Goal: Information Seeking & Learning: Learn about a topic

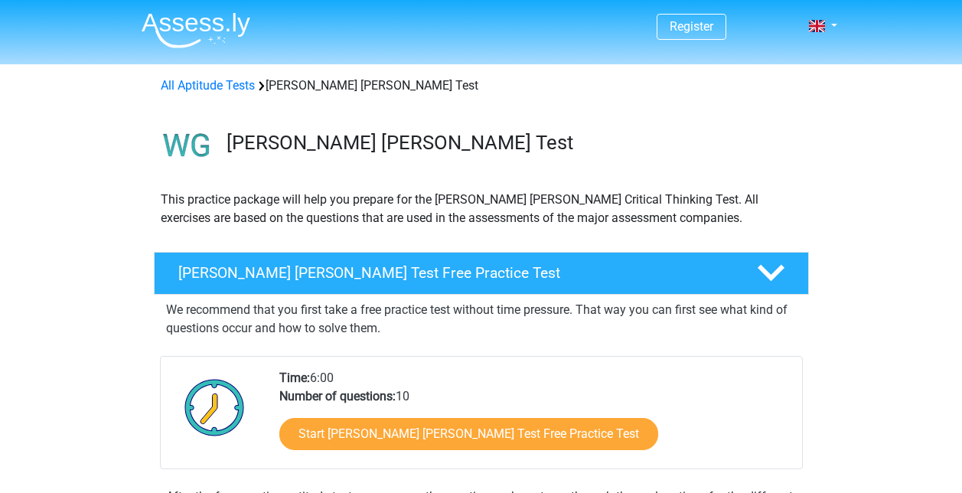
scroll to position [77, 0]
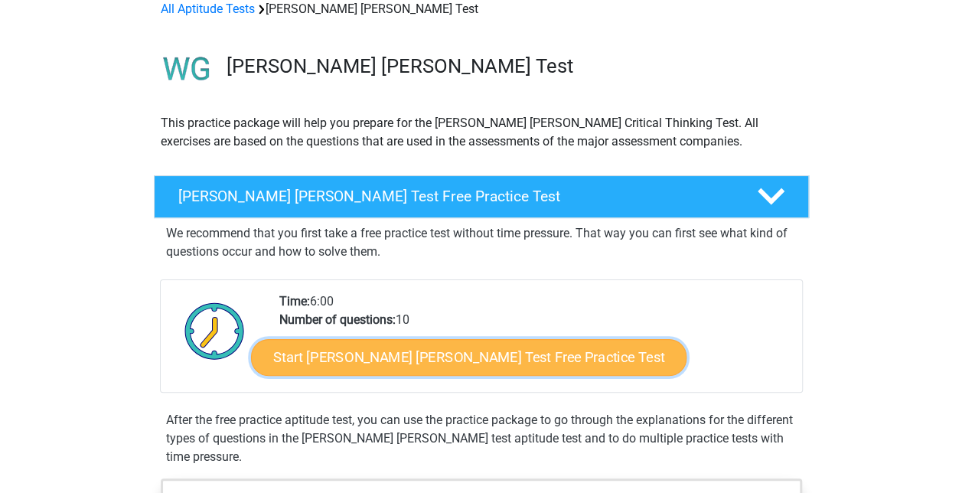
click at [480, 351] on link "Start [PERSON_NAME] [PERSON_NAME] Test Free Practice Test" at bounding box center [468, 357] width 435 height 37
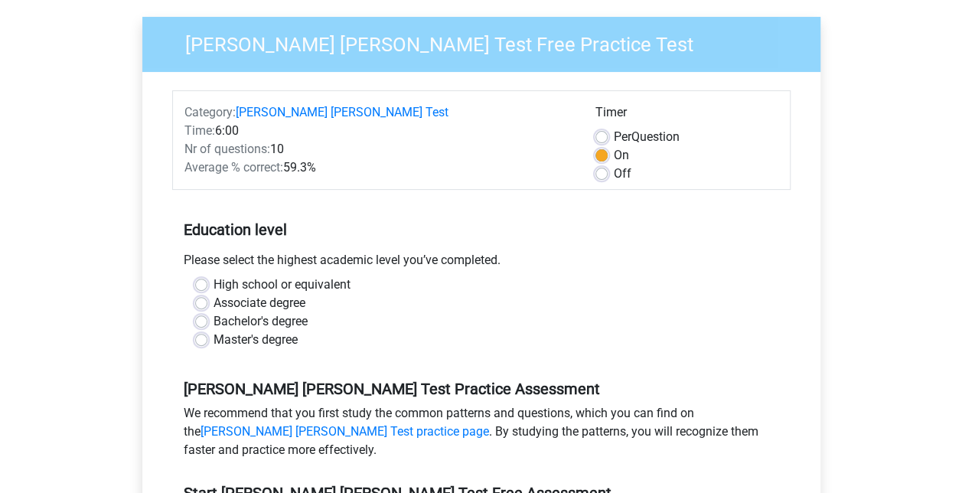
scroll to position [153, 0]
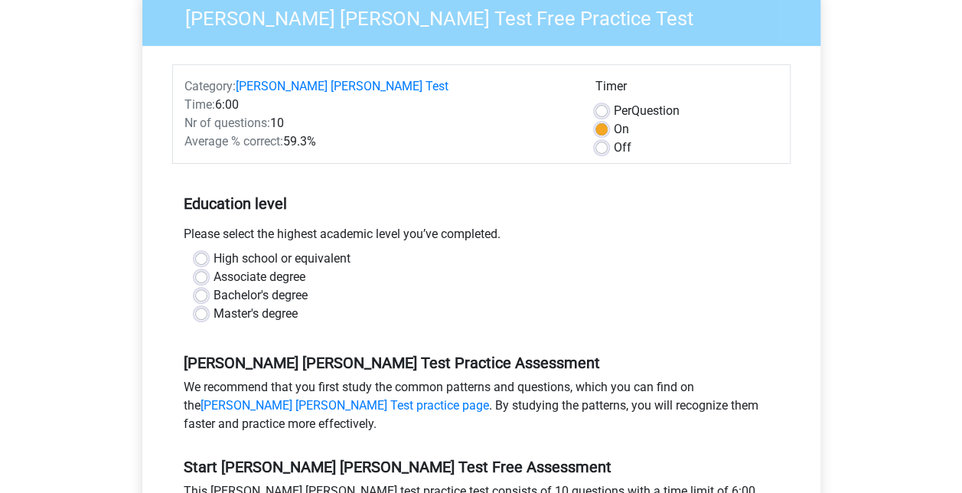
click at [326, 249] on label "High school or equivalent" at bounding box center [281, 258] width 137 height 18
click at [207, 249] on input "High school or equivalent" at bounding box center [201, 256] width 12 height 15
radio input "true"
click at [233, 305] on label "Master's degree" at bounding box center [255, 314] width 84 height 18
click at [207, 305] on input "Master's degree" at bounding box center [201, 312] width 12 height 15
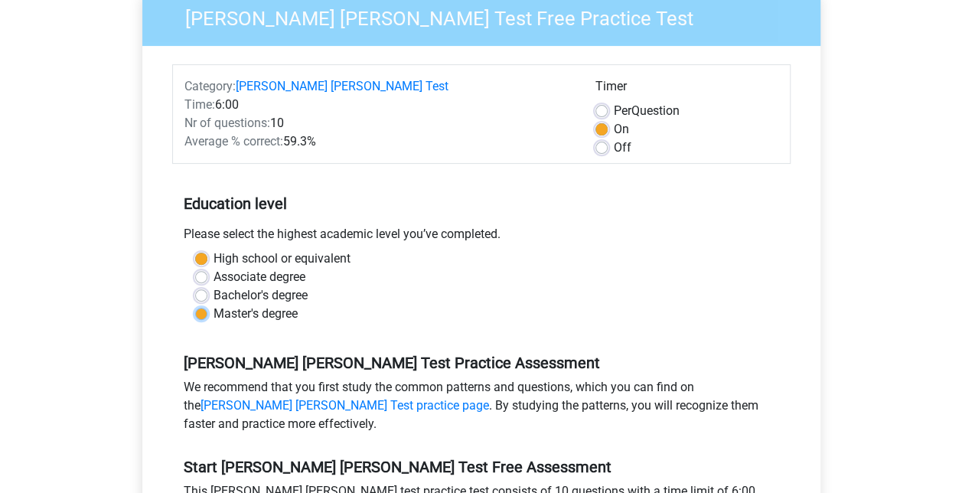
radio input "true"
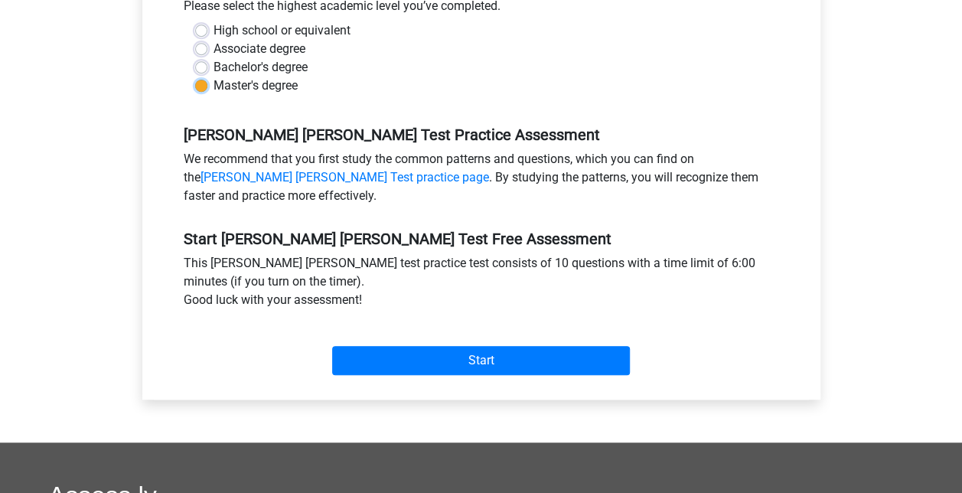
scroll to position [383, 0]
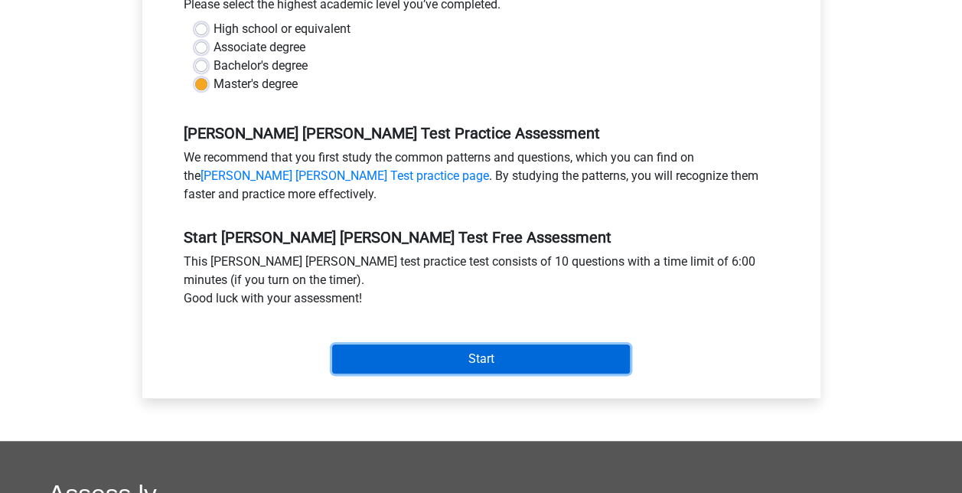
click at [490, 344] on input "Start" at bounding box center [481, 358] width 298 height 29
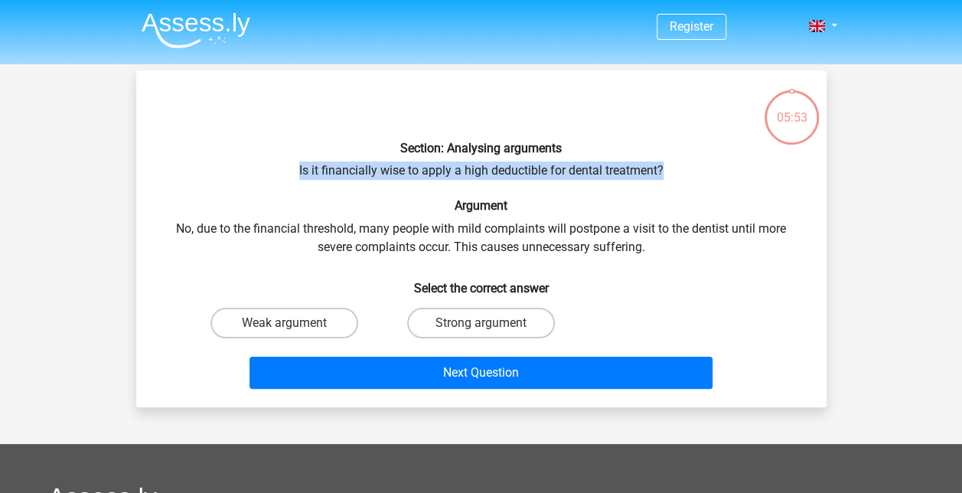
drag, startPoint x: 296, startPoint y: 165, endPoint x: 689, endPoint y: 171, distance: 393.3
click at [689, 171] on div "Section: Analysing arguments Is it financially wise to apply a high deductible …" at bounding box center [481, 239] width 678 height 312
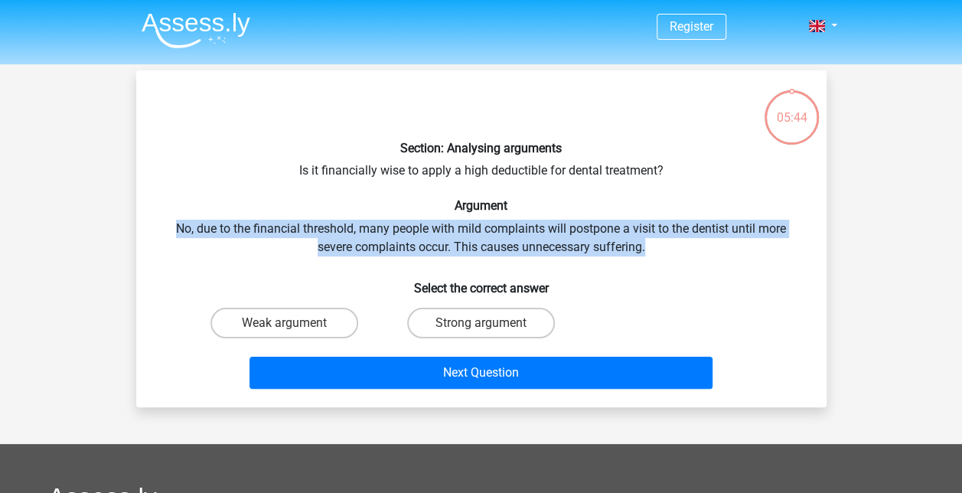
drag, startPoint x: 173, startPoint y: 223, endPoint x: 656, endPoint y: 245, distance: 484.0
click at [656, 245] on div "Section: Analysing arguments Is it financially wise to apply a high deductible …" at bounding box center [481, 239] width 678 height 312
drag, startPoint x: 656, startPoint y: 245, endPoint x: 638, endPoint y: 243, distance: 18.4
click at [638, 243] on div "Section: Analysing arguments Is it financially wise to apply a high deductible …" at bounding box center [481, 239] width 678 height 312
click at [484, 320] on label "Strong argument" at bounding box center [481, 323] width 148 height 31
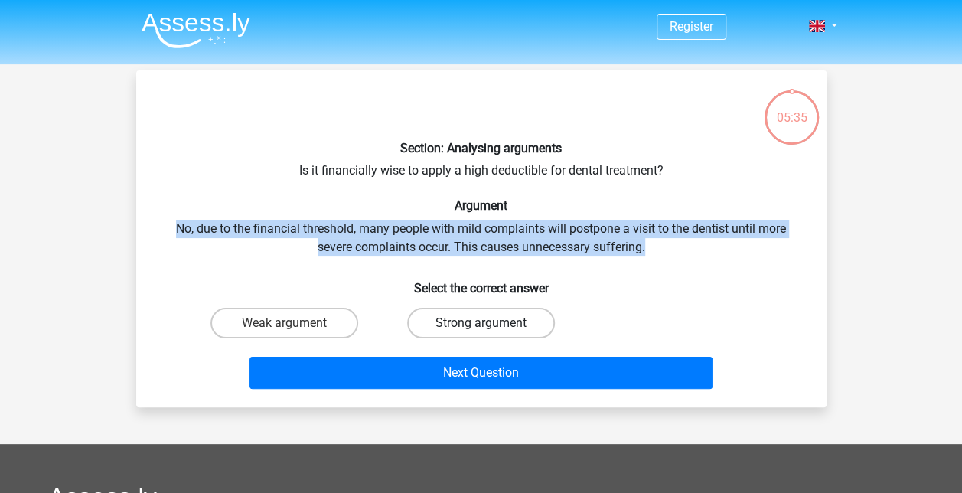
click at [484, 323] on input "Strong argument" at bounding box center [485, 328] width 10 height 10
radio input "true"
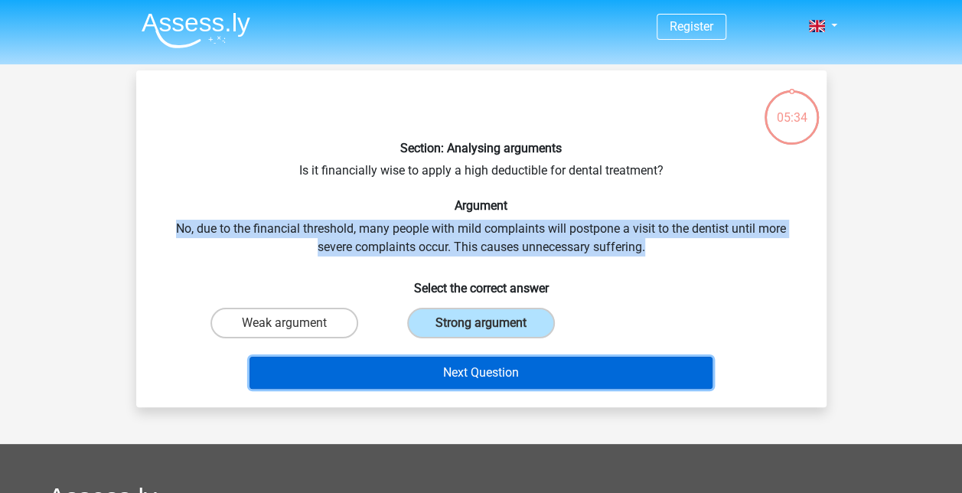
click at [562, 359] on button "Next Question" at bounding box center [480, 373] width 463 height 32
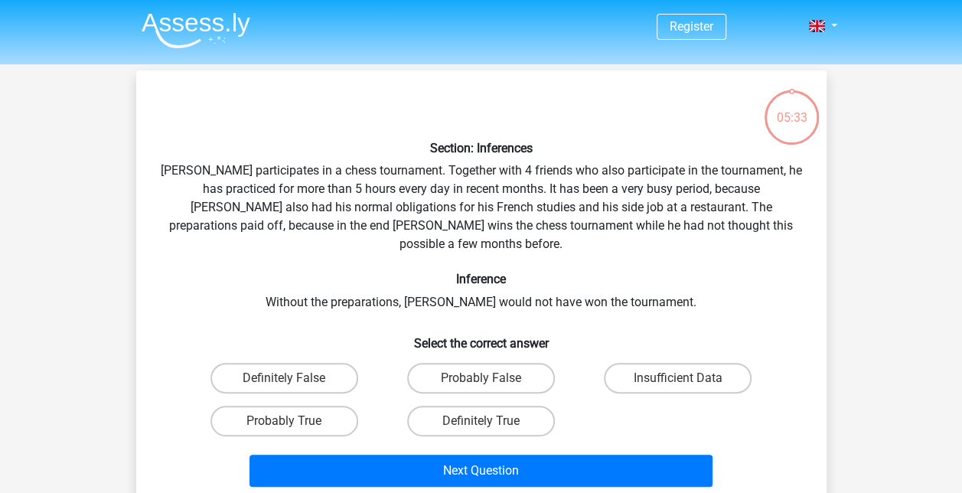
scroll to position [70, 0]
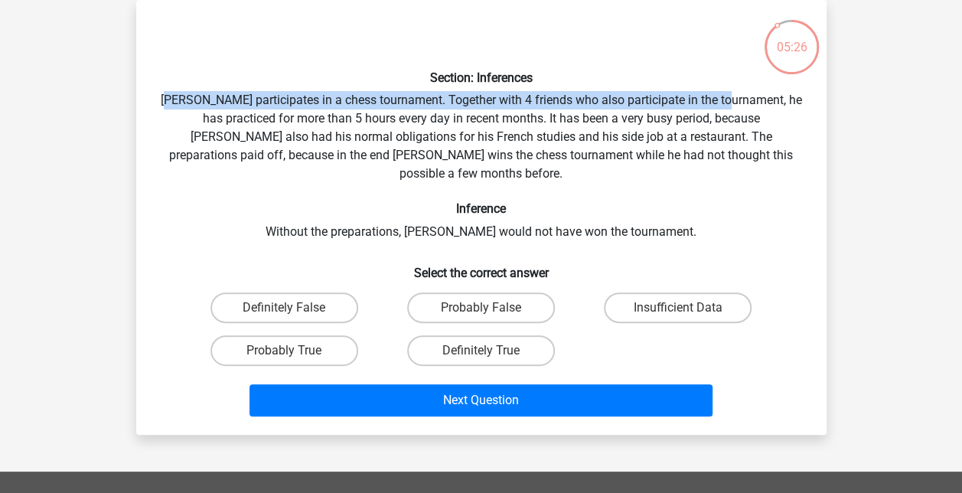
drag, startPoint x: 183, startPoint y: 97, endPoint x: 742, endPoint y: 106, distance: 559.4
click at [742, 106] on div "Section: Inferences Pablo participates in a chess tournament. Together with 4 f…" at bounding box center [481, 217] width 678 height 410
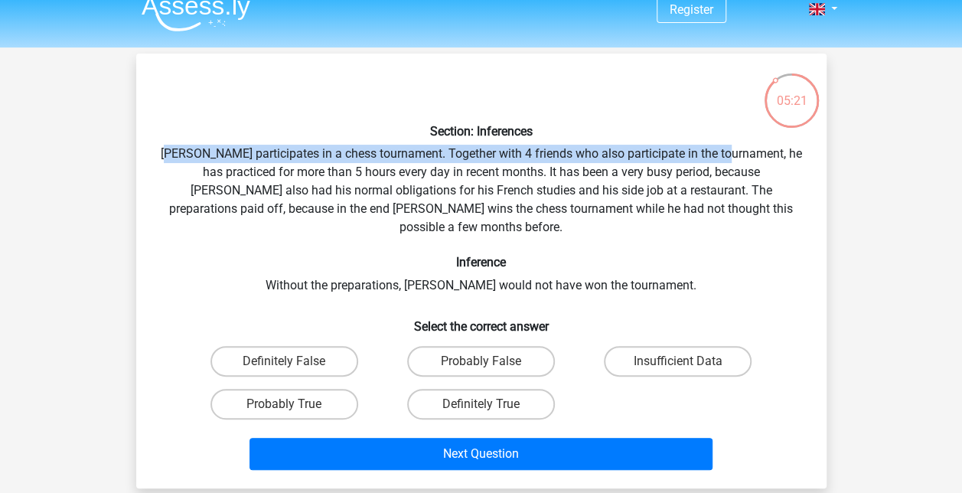
scroll to position [0, 0]
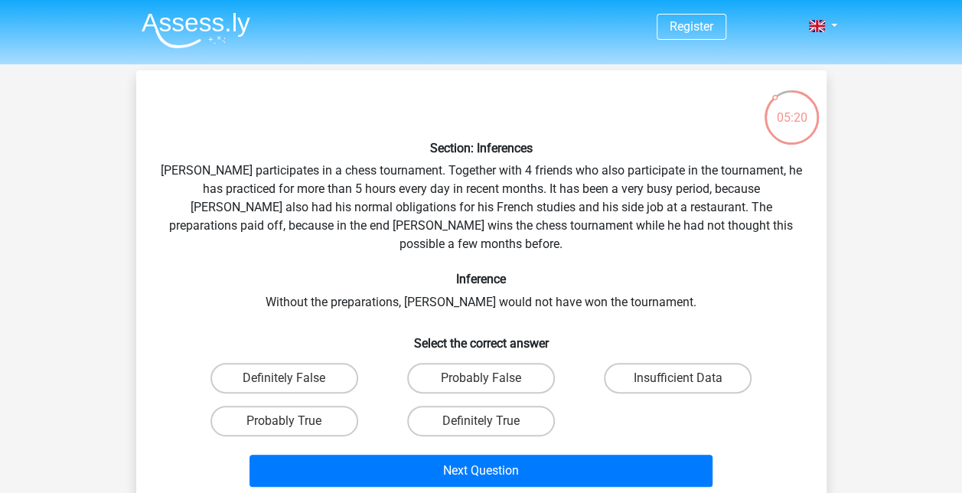
click at [804, 110] on div "05:20" at bounding box center [791, 108] width 57 height 38
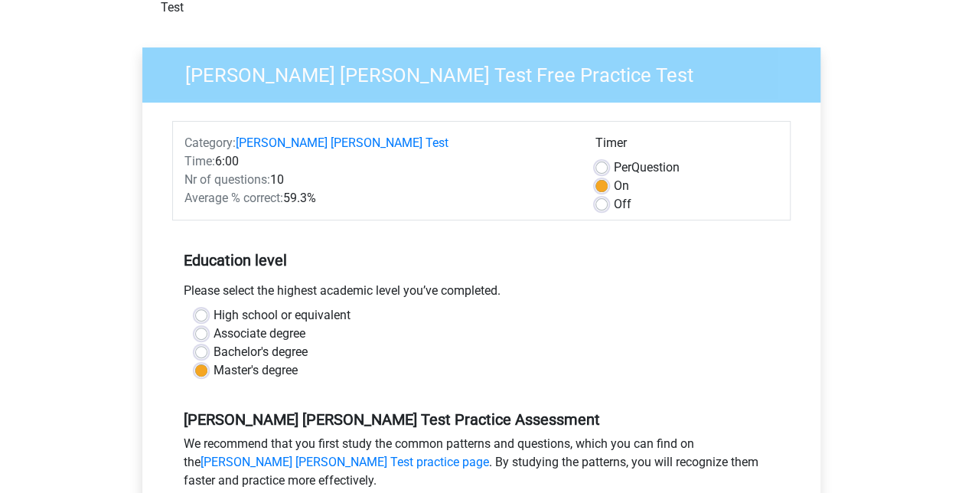
scroll to position [77, 0]
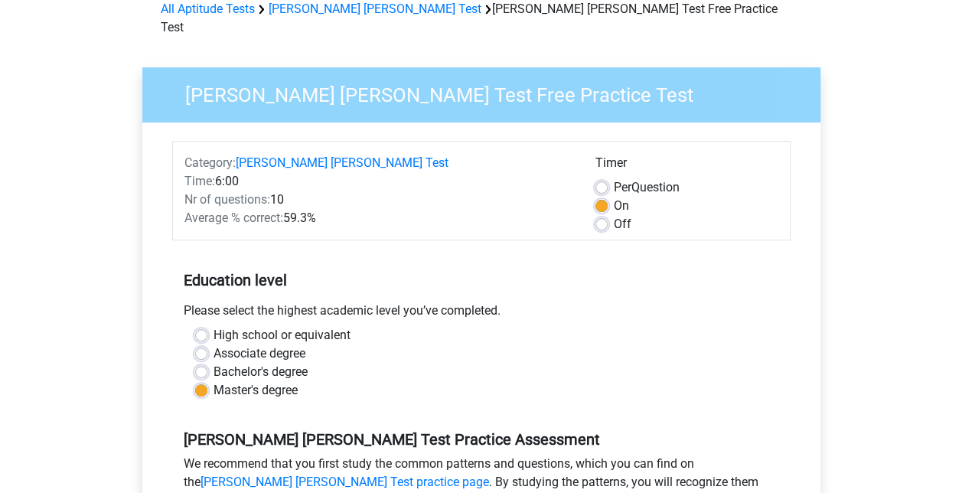
click at [617, 215] on label "Off" at bounding box center [623, 224] width 18 height 18
click at [607, 215] on input "Off" at bounding box center [601, 222] width 12 height 15
radio input "true"
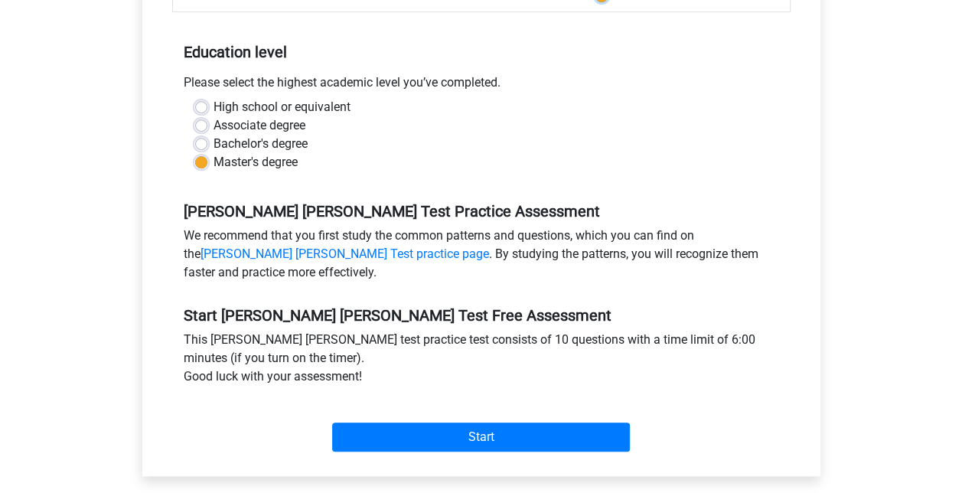
scroll to position [306, 0]
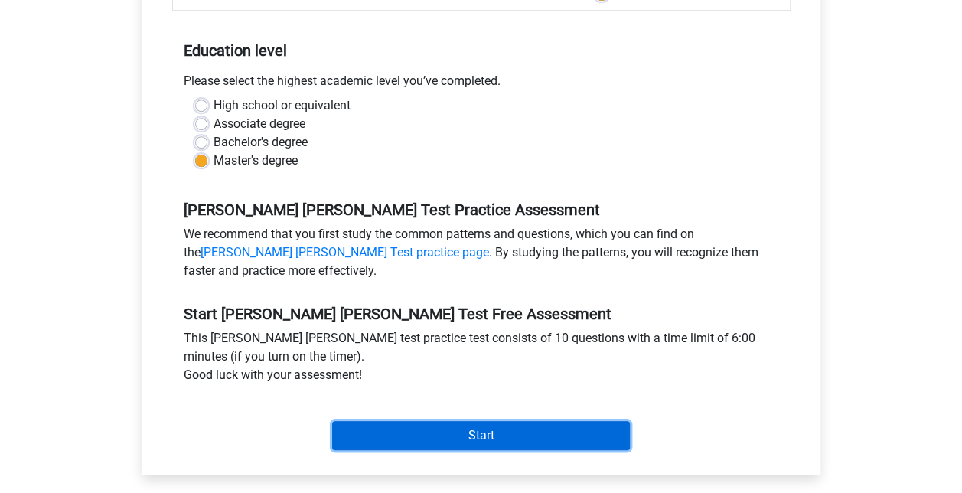
click at [529, 422] on input "Start" at bounding box center [481, 435] width 298 height 29
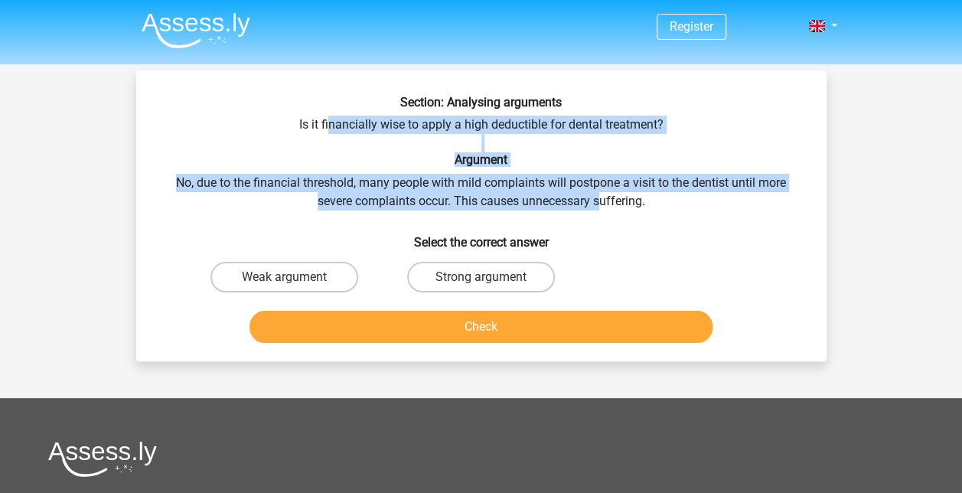
drag, startPoint x: 329, startPoint y: 114, endPoint x: 603, endPoint y: 202, distance: 287.7
click at [603, 202] on div "Section: Analysing arguments Is it financially wise to apply a high deductible …" at bounding box center [481, 222] width 678 height 254
click at [491, 278] on label "Strong argument" at bounding box center [481, 277] width 148 height 31
click at [490, 278] on input "Strong argument" at bounding box center [485, 282] width 10 height 10
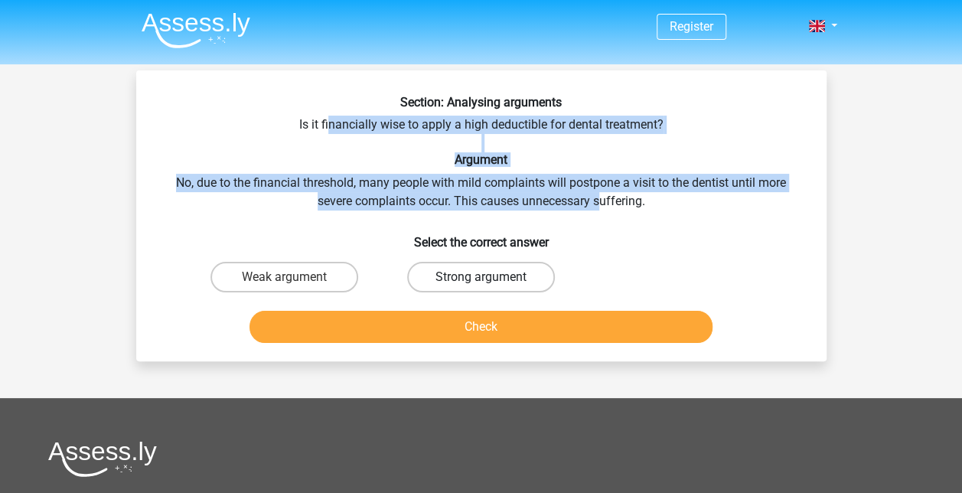
radio input "true"
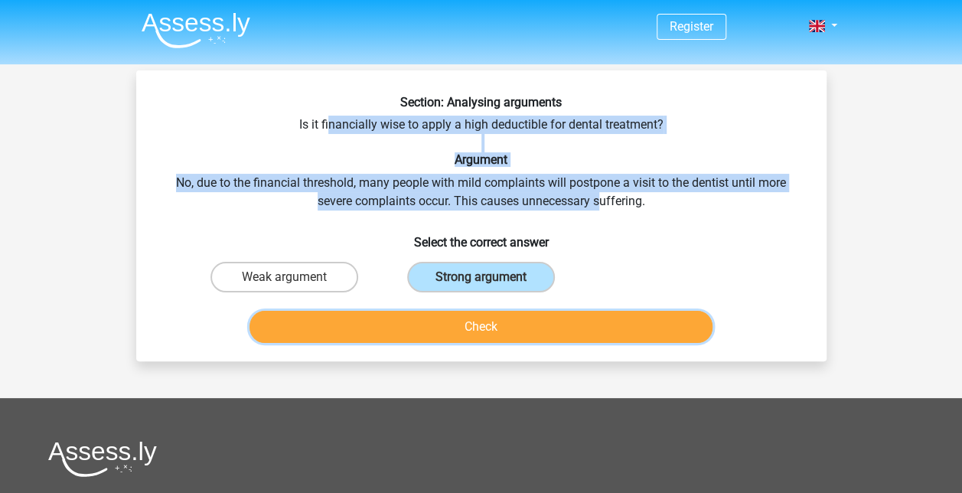
click at [533, 321] on button "Check" at bounding box center [480, 327] width 463 height 32
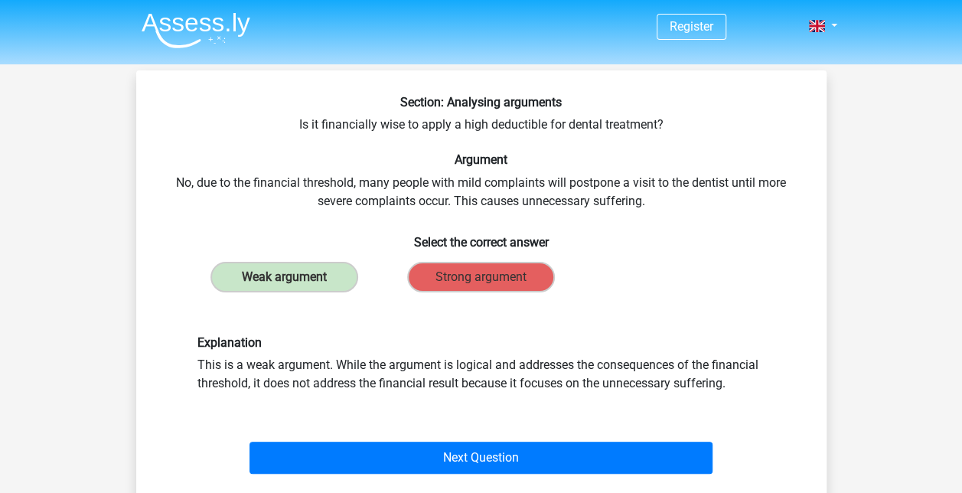
drag, startPoint x: 275, startPoint y: 370, endPoint x: 739, endPoint y: 376, distance: 463.7
click at [739, 376] on div "Explanation This is a weak argument. While the argument is logical and addresse…" at bounding box center [481, 363] width 591 height 57
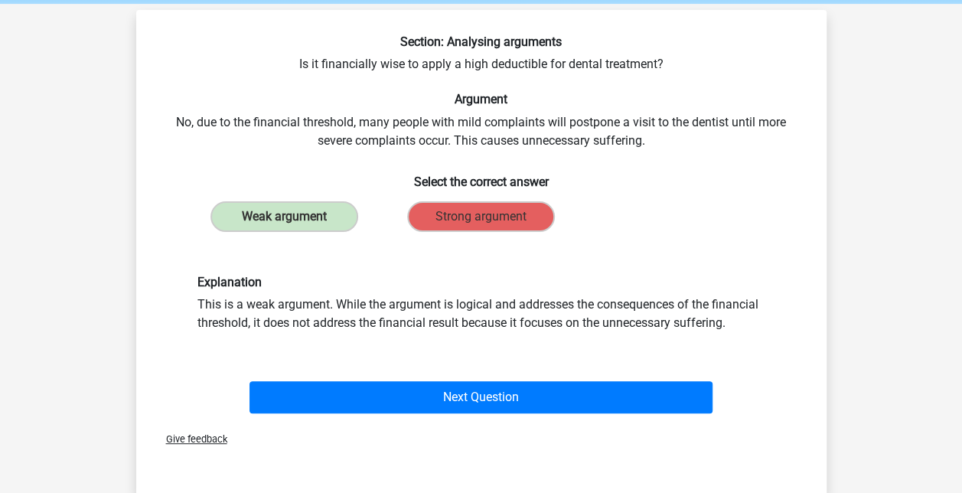
scroll to position [153, 0]
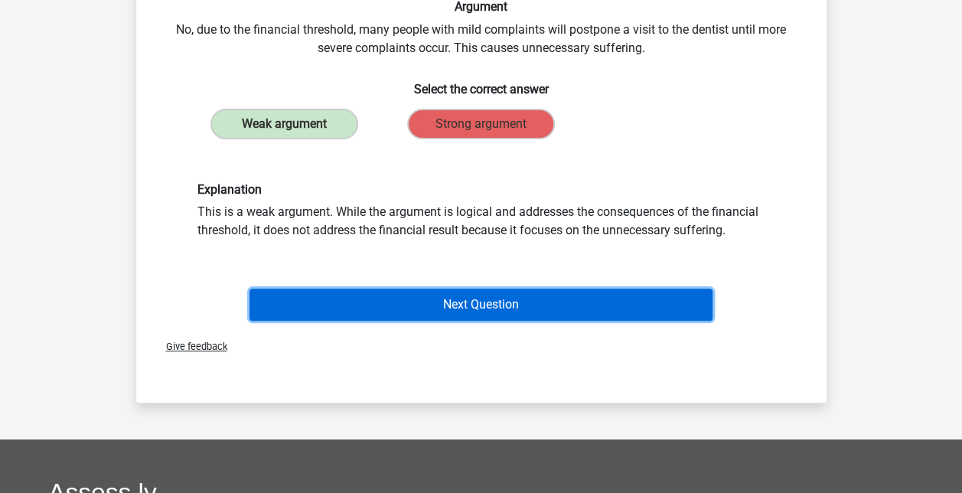
click at [499, 308] on button "Next Question" at bounding box center [480, 304] width 463 height 32
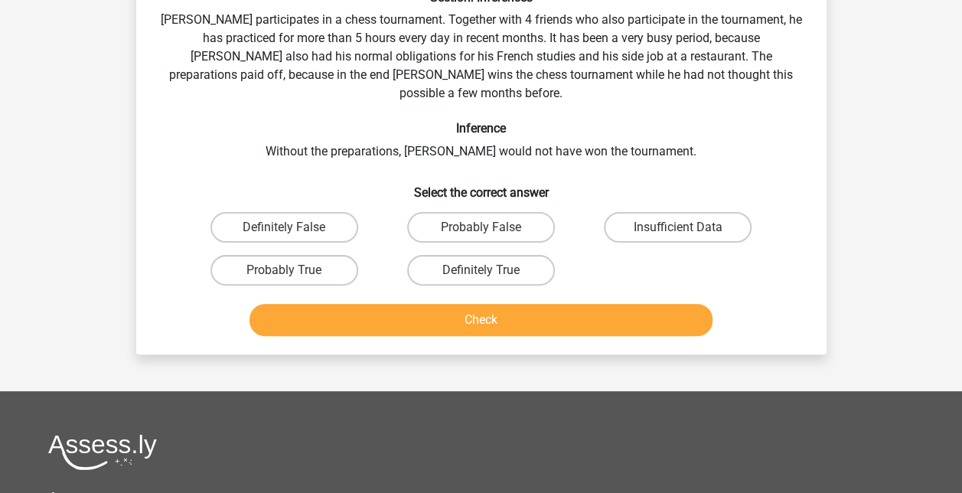
scroll to position [70, 0]
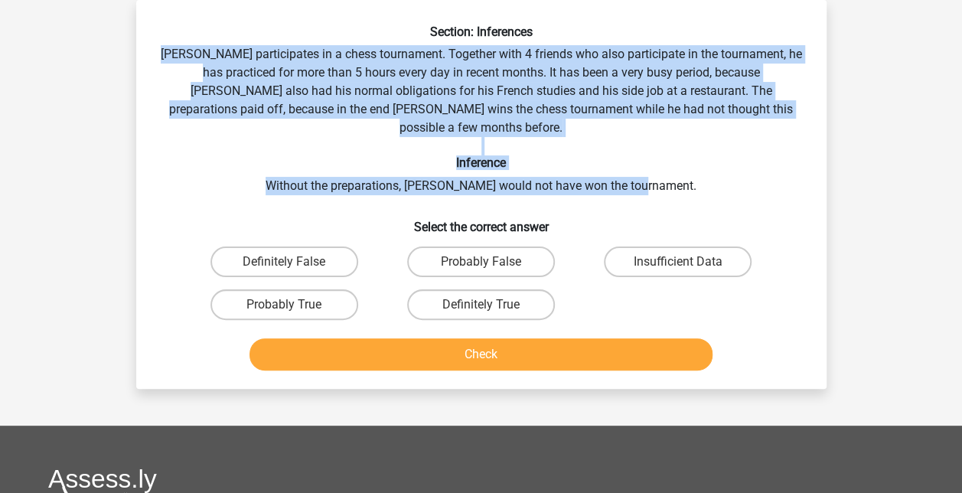
drag, startPoint x: 174, startPoint y: 54, endPoint x: 700, endPoint y: 169, distance: 538.9
click at [700, 169] on div "Section: Inferences Pablo participates in a chess tournament. Together with 4 f…" at bounding box center [481, 200] width 678 height 352
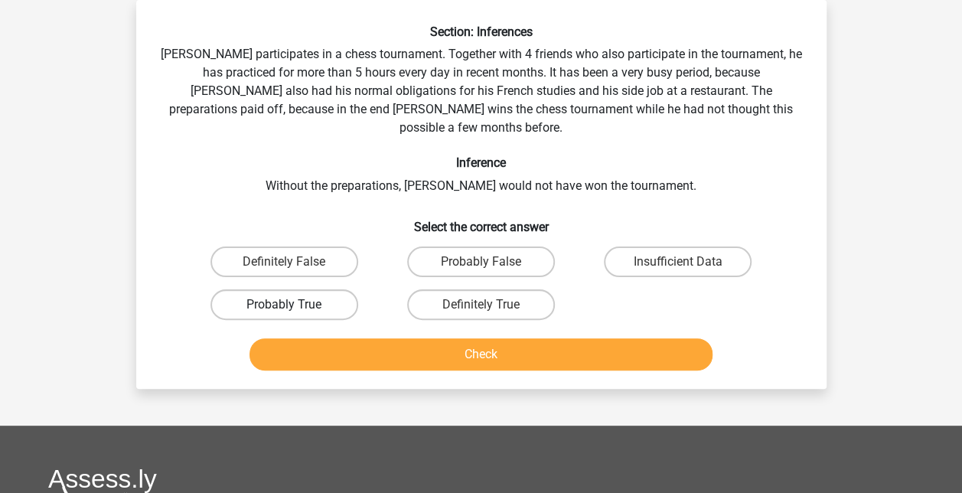
click at [300, 291] on label "Probably True" at bounding box center [284, 304] width 148 height 31
click at [294, 305] on input "Probably True" at bounding box center [289, 310] width 10 height 10
radio input "true"
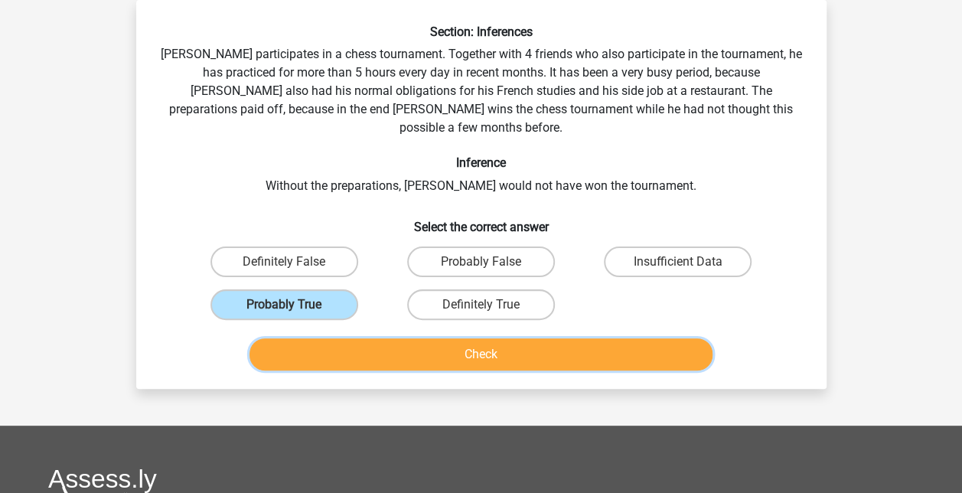
click at [428, 338] on button "Check" at bounding box center [480, 354] width 463 height 32
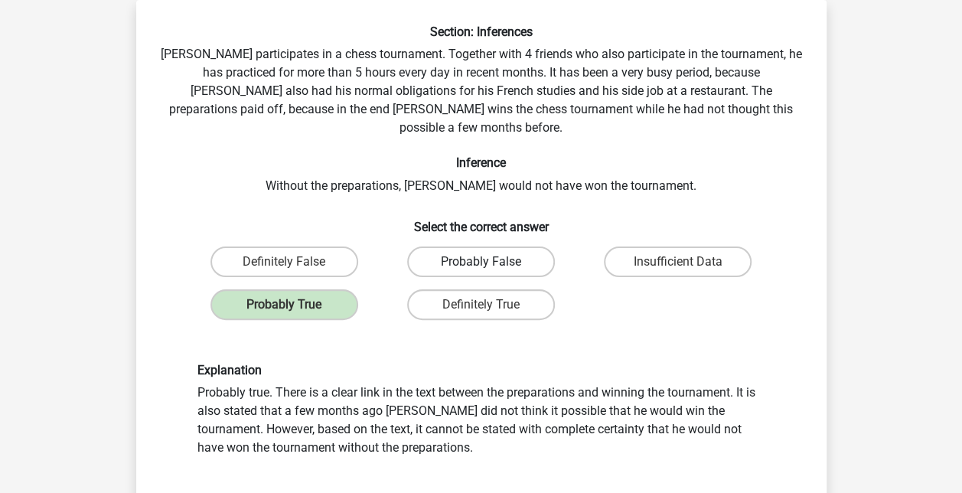
scroll to position [223, 0]
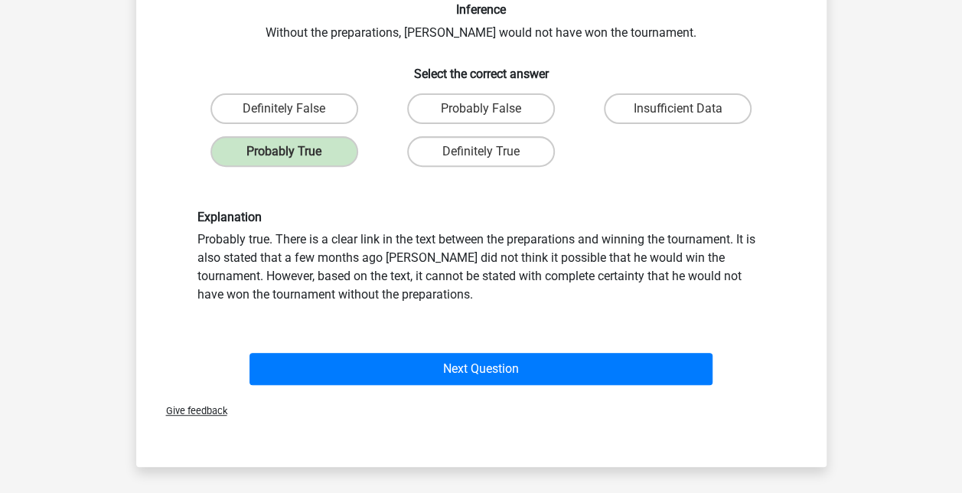
drag, startPoint x: 386, startPoint y: 277, endPoint x: 205, endPoint y: 252, distance: 183.1
click at [205, 252] on div "Explanation Probably true. There is a clear link in the text between the prepar…" at bounding box center [481, 257] width 591 height 94
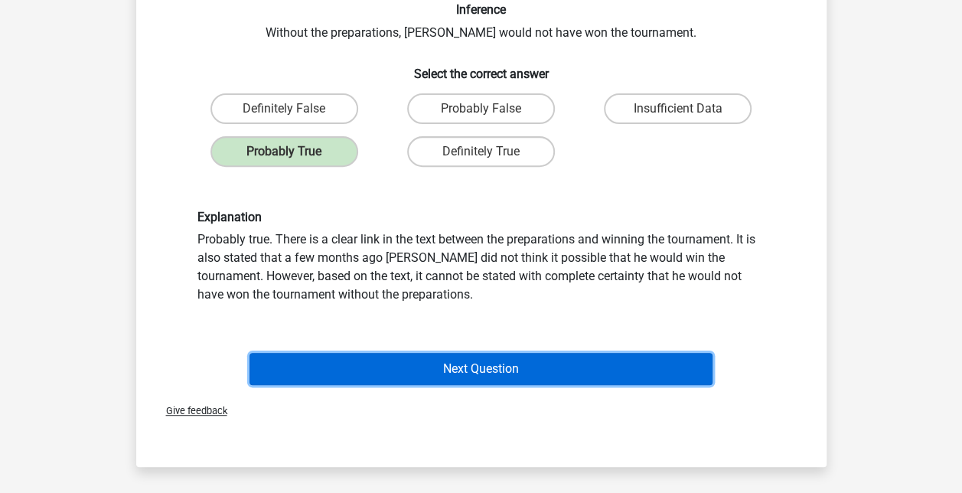
click at [450, 355] on button "Next Question" at bounding box center [480, 369] width 463 height 32
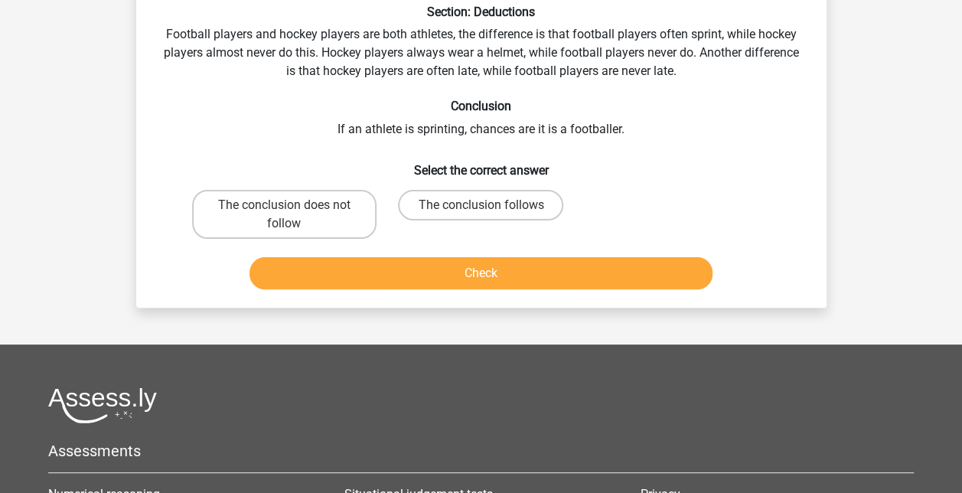
scroll to position [70, 0]
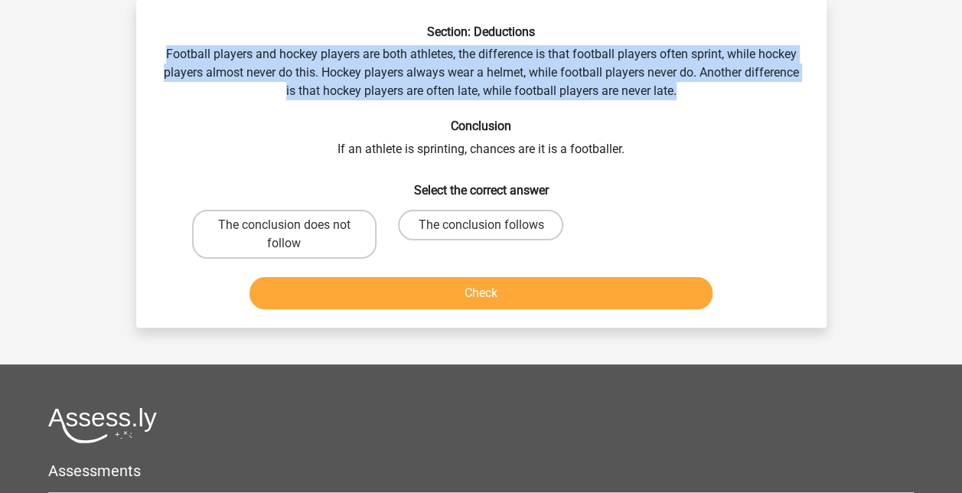
drag, startPoint x: 151, startPoint y: 50, endPoint x: 681, endPoint y: 89, distance: 530.8
click at [681, 89] on div "Section: Deductions Football players and hockey players are both athletes, the …" at bounding box center [481, 169] width 678 height 291
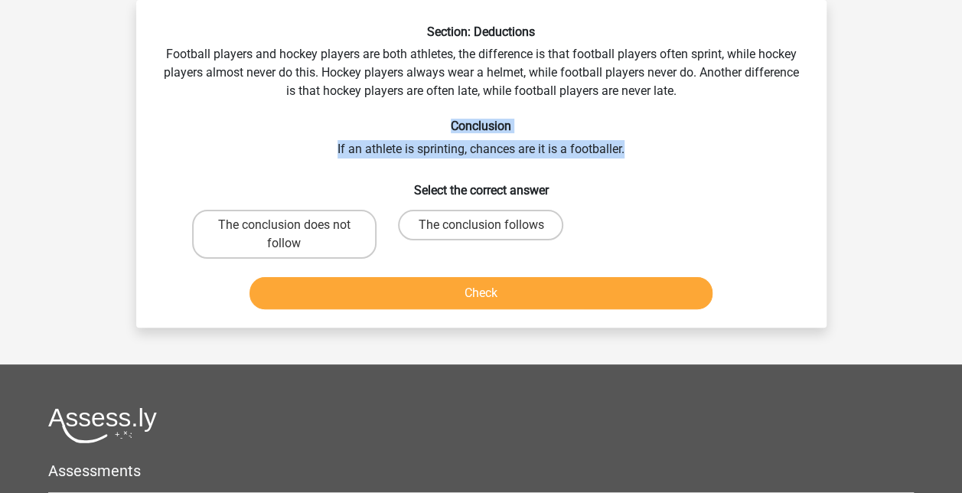
drag, startPoint x: 681, startPoint y: 89, endPoint x: 337, endPoint y: 128, distance: 346.5
click at [337, 128] on div "Section: Deductions Football players and hockey players are both athletes, the …" at bounding box center [481, 169] width 678 height 291
click at [337, 128] on h6 "Conclusion" at bounding box center [481, 126] width 641 height 15
click at [312, 236] on label "The conclusion does not follow" at bounding box center [284, 234] width 184 height 49
click at [294, 235] on input "The conclusion does not follow" at bounding box center [289, 230] width 10 height 10
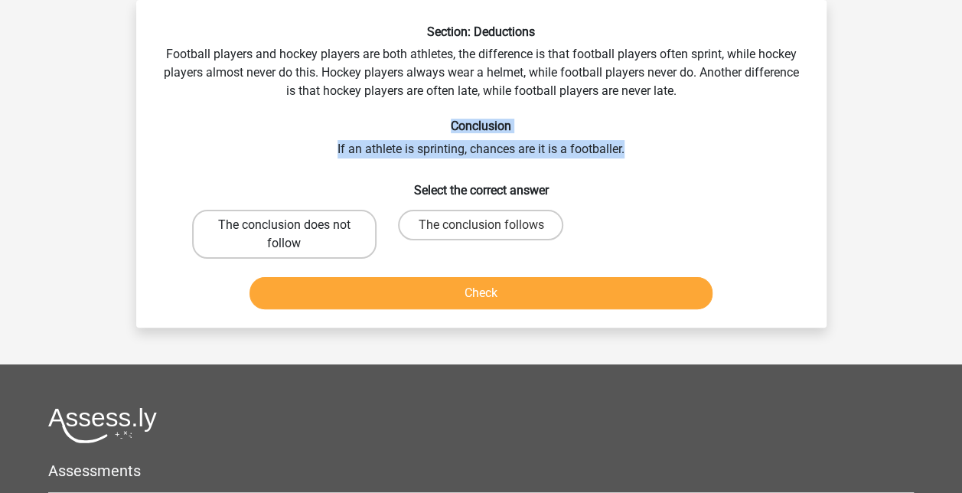
radio input "true"
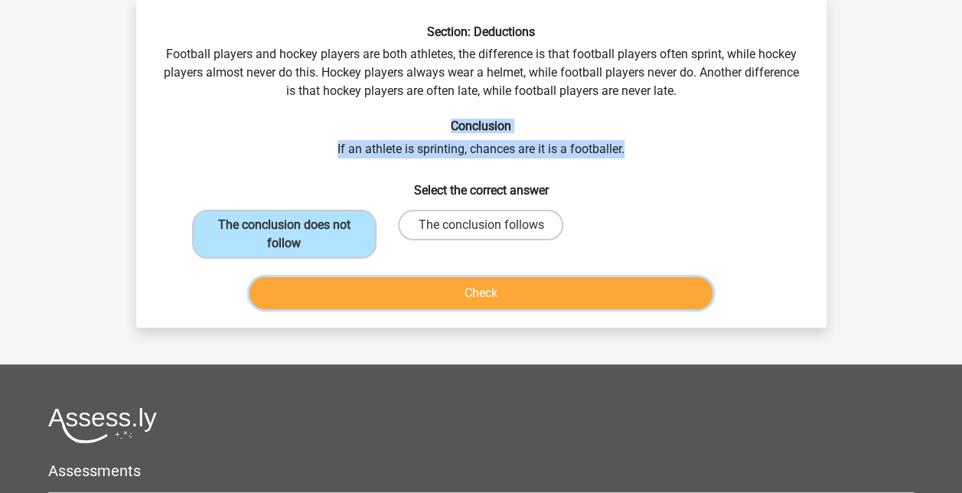
click at [501, 295] on button "Check" at bounding box center [480, 293] width 463 height 32
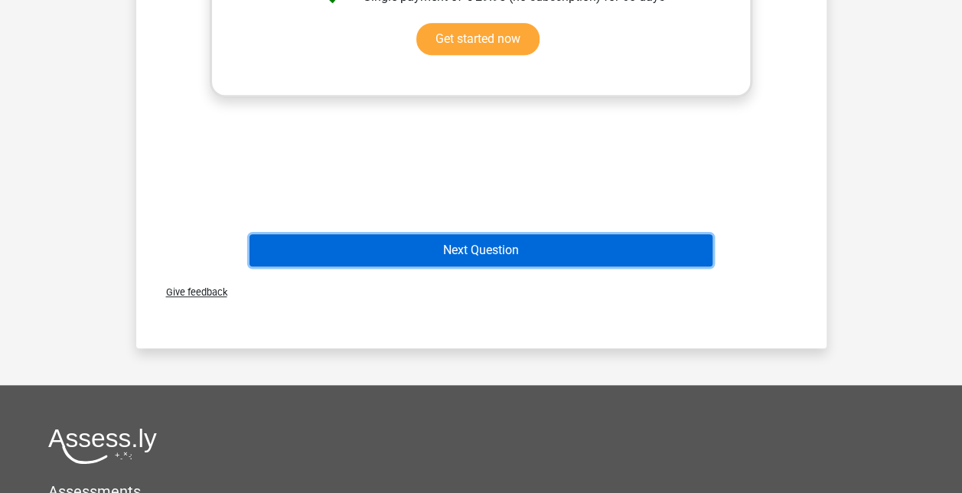
click at [579, 238] on button "Next Question" at bounding box center [480, 250] width 463 height 32
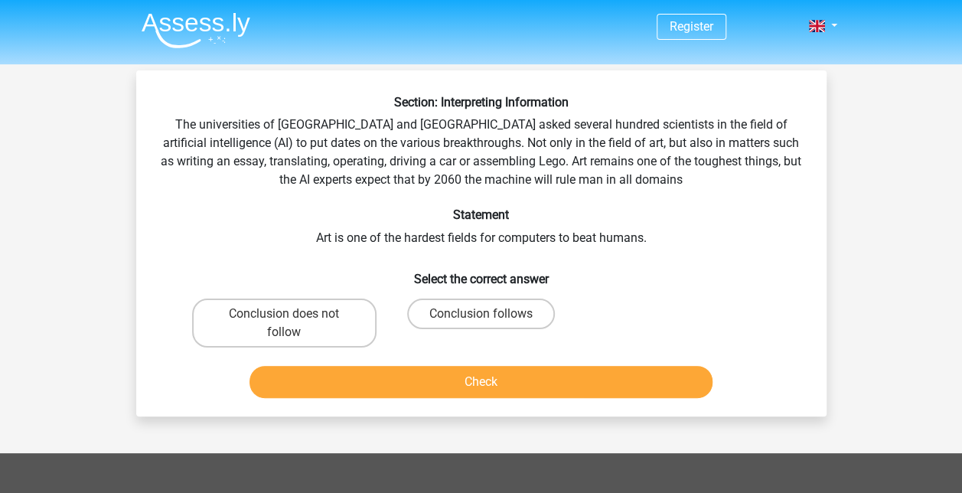
scroll to position [0, 0]
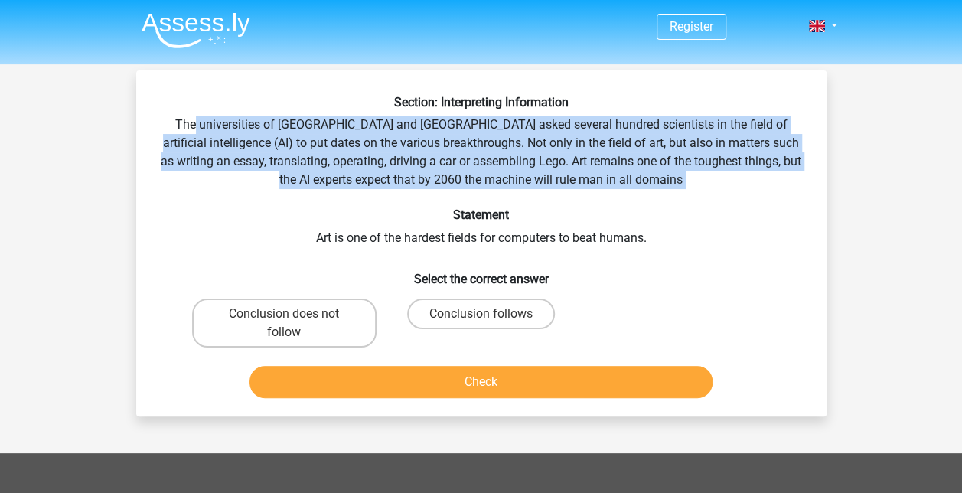
drag, startPoint x: 191, startPoint y: 124, endPoint x: 658, endPoint y: 191, distance: 471.4
click at [658, 191] on div "Section: Interpreting Information The universities of Oxford and Yale asked sev…" at bounding box center [481, 249] width 678 height 309
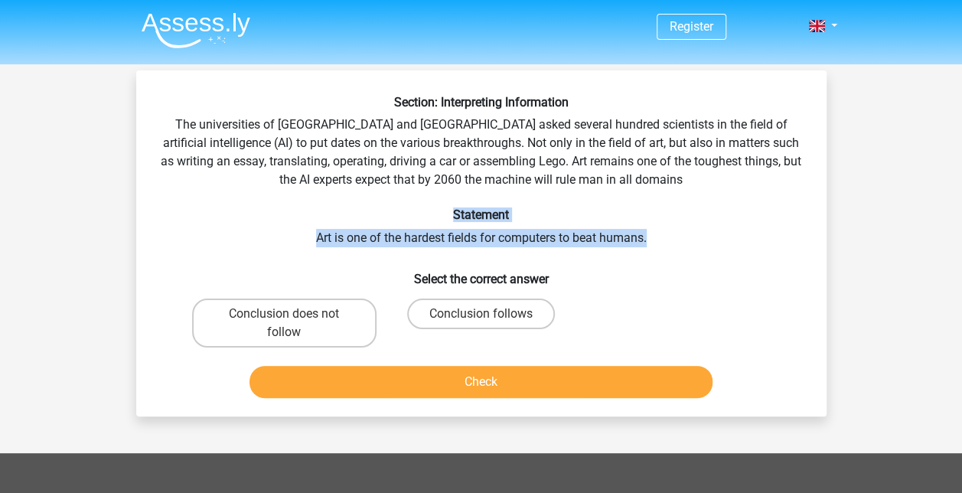
drag, startPoint x: 658, startPoint y: 191, endPoint x: 353, endPoint y: 207, distance: 305.0
click at [353, 207] on div "Section: Interpreting Information The universities of Oxford and Yale asked sev…" at bounding box center [481, 249] width 678 height 309
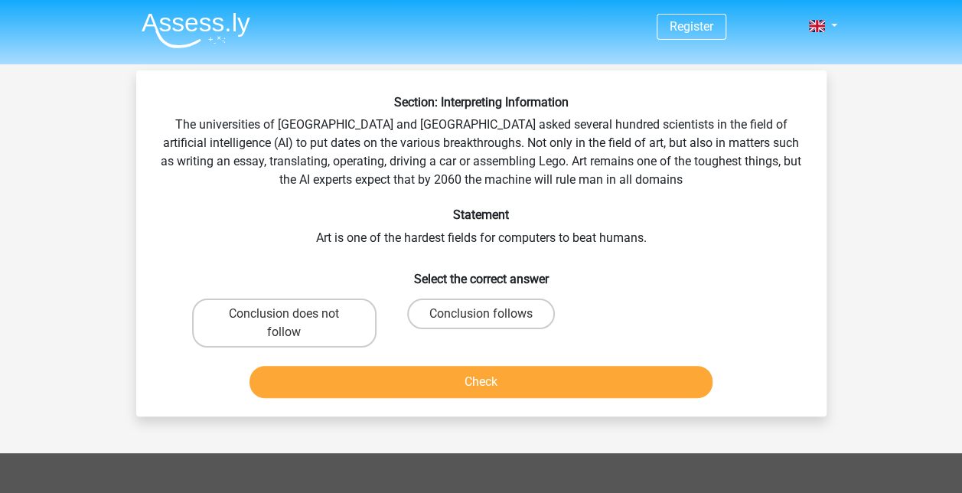
drag, startPoint x: 353, startPoint y: 207, endPoint x: 304, endPoint y: 188, distance: 53.3
click at [304, 188] on div "Section: Interpreting Information The universities of Oxford and Yale asked sev…" at bounding box center [481, 249] width 678 height 309
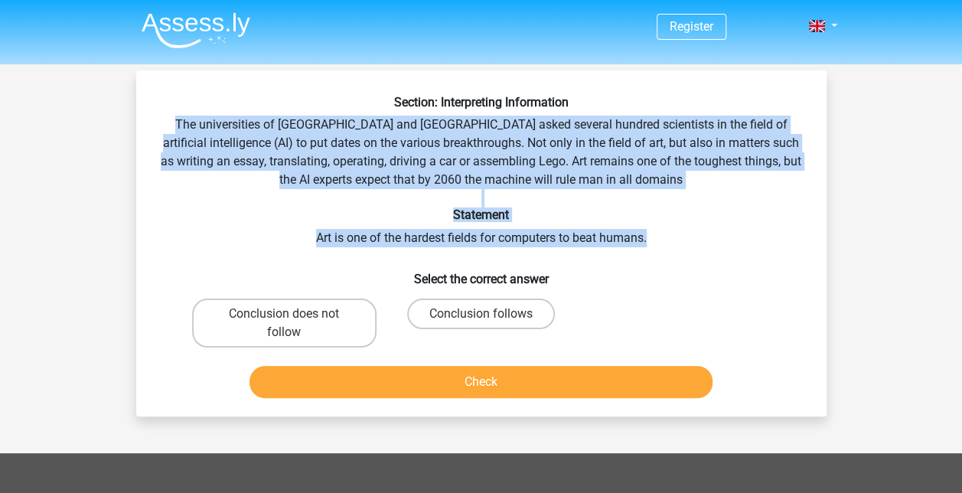
drag, startPoint x: 177, startPoint y: 121, endPoint x: 653, endPoint y: 232, distance: 489.4
click at [653, 232] on div "Section: Interpreting Information The universities of Oxford and Yale asked sev…" at bounding box center [481, 249] width 678 height 309
click at [272, 335] on label "Conclusion does not follow" at bounding box center [284, 322] width 184 height 49
click at [284, 324] on input "Conclusion does not follow" at bounding box center [289, 319] width 10 height 10
radio input "true"
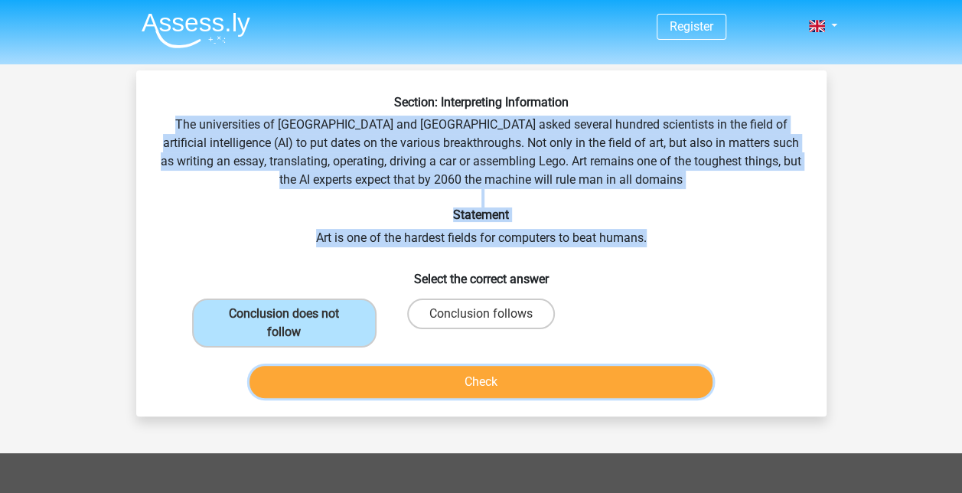
click at [444, 389] on button "Check" at bounding box center [480, 382] width 463 height 32
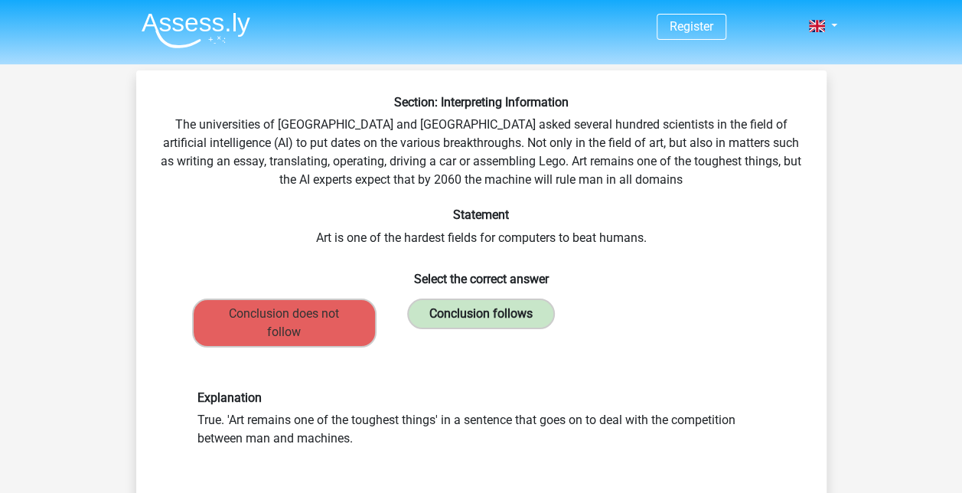
scroll to position [77, 0]
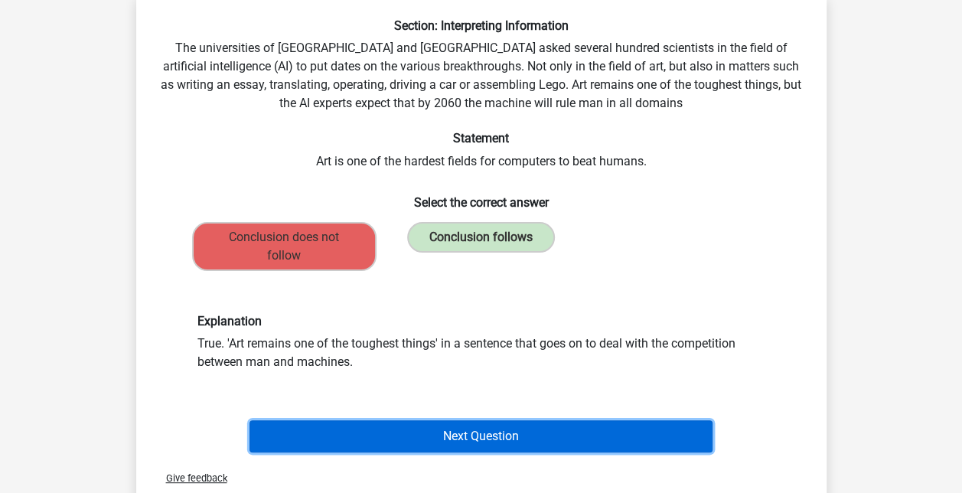
click at [452, 428] on button "Next Question" at bounding box center [480, 436] width 463 height 32
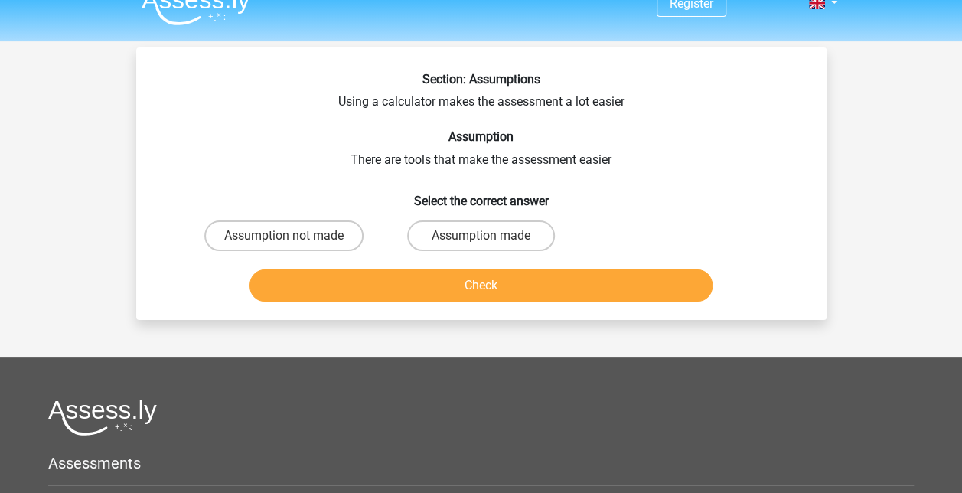
scroll to position [0, 0]
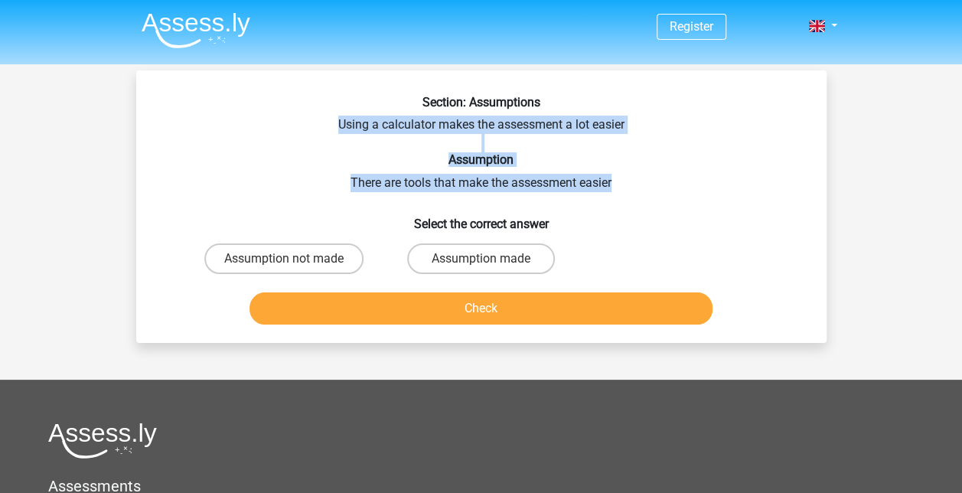
drag, startPoint x: 332, startPoint y: 119, endPoint x: 621, endPoint y: 178, distance: 295.3
click at [621, 178] on div "Section: Assumptions Using a calculator makes the assessment a lot easier Assum…" at bounding box center [481, 213] width 678 height 236
click at [472, 250] on label "Assumption made" at bounding box center [481, 258] width 148 height 31
click at [480, 259] on input "Assumption made" at bounding box center [485, 264] width 10 height 10
radio input "true"
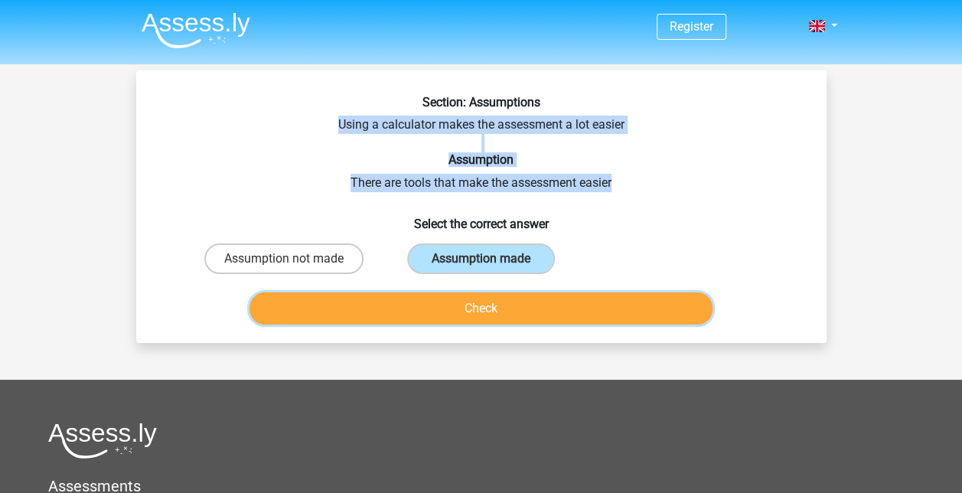
click at [537, 308] on button "Check" at bounding box center [480, 308] width 463 height 32
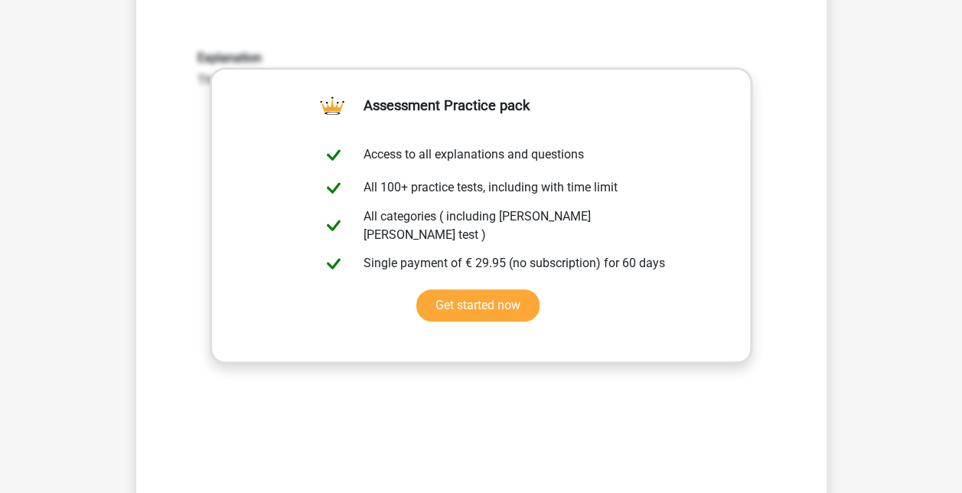
scroll to position [383, 0]
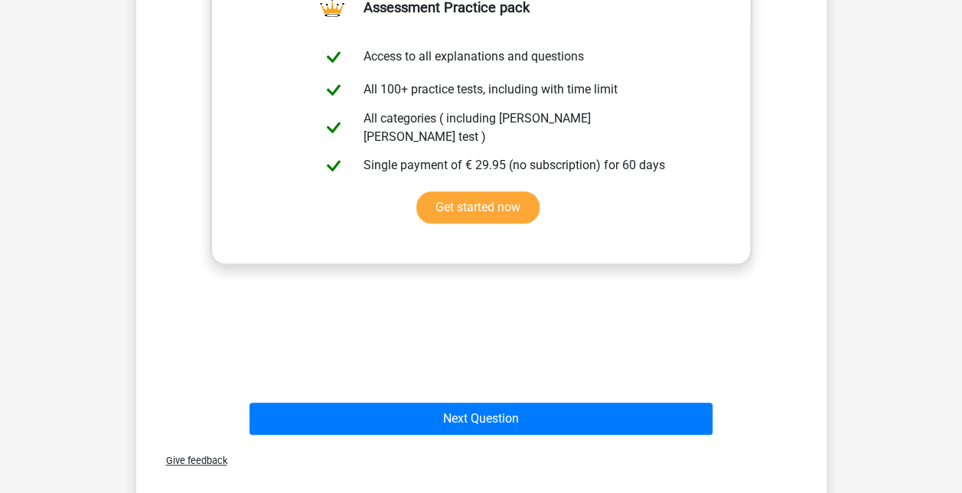
click at [523, 396] on div "Next Question" at bounding box center [481, 415] width 641 height 50
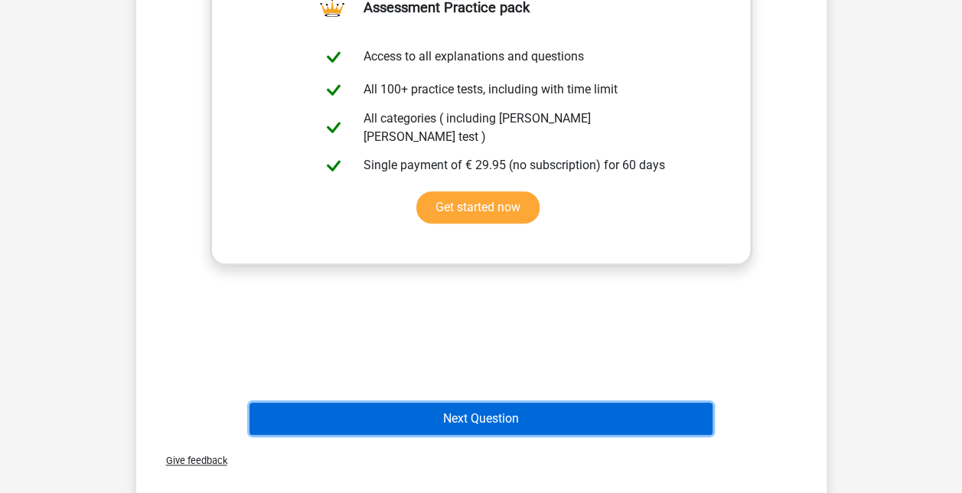
click at [525, 406] on button "Next Question" at bounding box center [480, 418] width 463 height 32
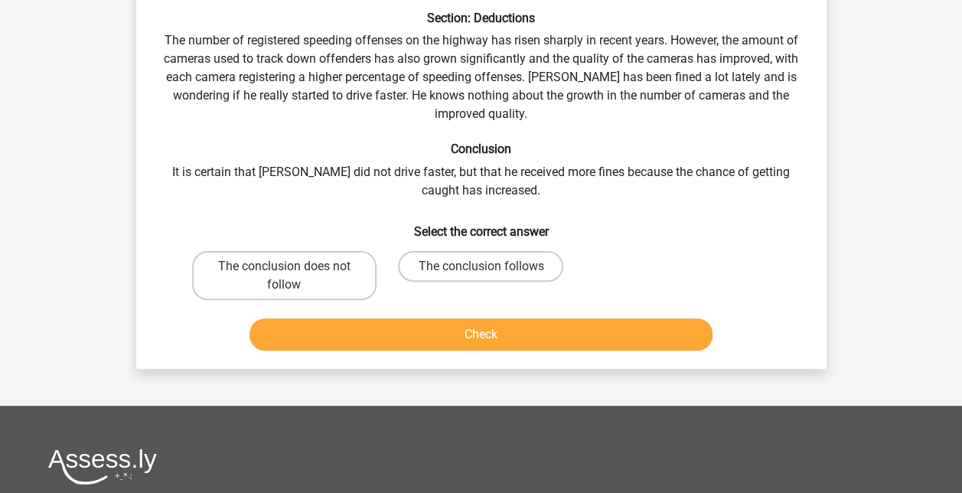
scroll to position [70, 0]
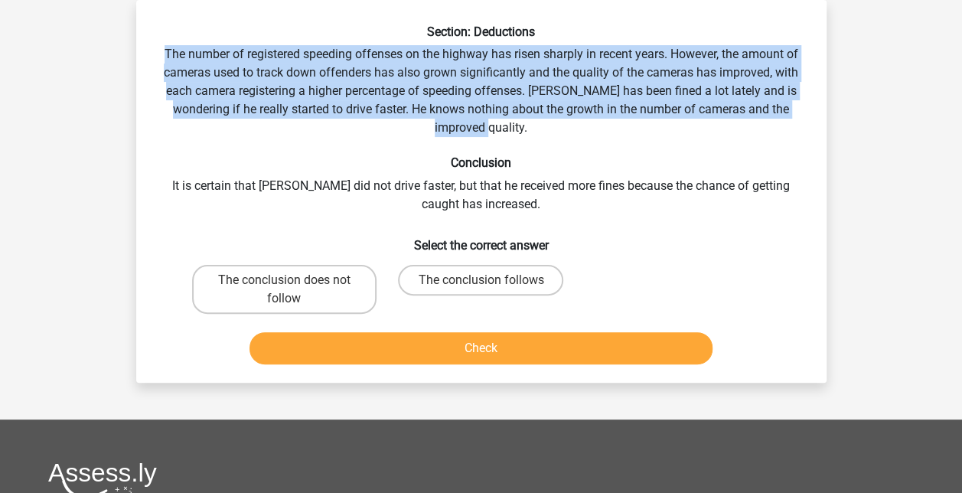
drag, startPoint x: 162, startPoint y: 45, endPoint x: 519, endPoint y: 128, distance: 366.7
click at [519, 128] on div "Section: Deductions The number of registered speeding offenses on the highway h…" at bounding box center [481, 197] width 678 height 346
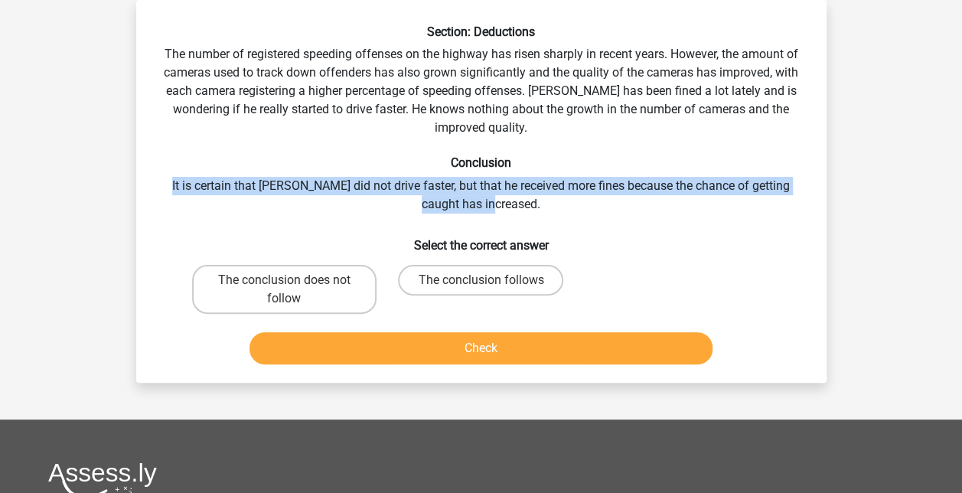
drag, startPoint x: 162, startPoint y: 183, endPoint x: 530, endPoint y: 204, distance: 368.6
click at [530, 204] on div "Section: Deductions The number of registered speeding offenses on the highway h…" at bounding box center [481, 197] width 678 height 346
click at [292, 310] on label "The conclusion does not follow" at bounding box center [284, 289] width 184 height 49
click at [292, 290] on input "The conclusion does not follow" at bounding box center [289, 285] width 10 height 10
radio input "true"
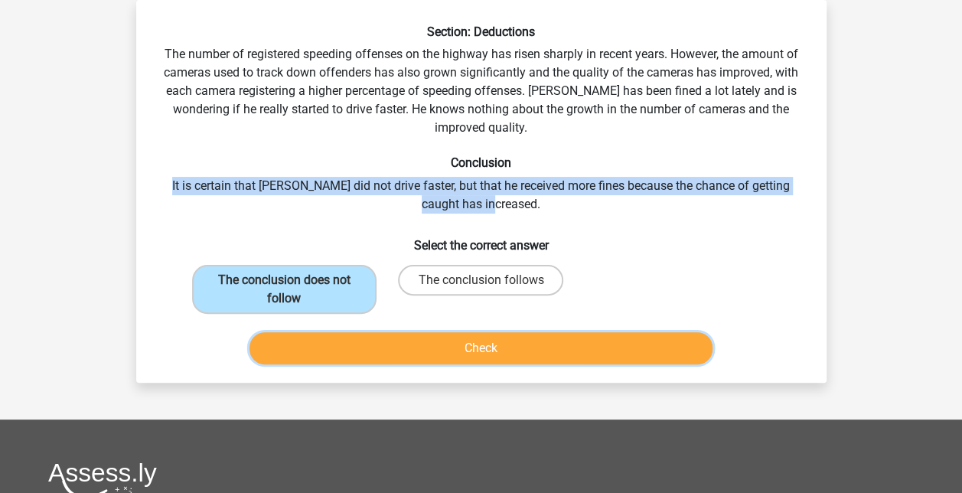
click at [510, 343] on button "Check" at bounding box center [480, 348] width 463 height 32
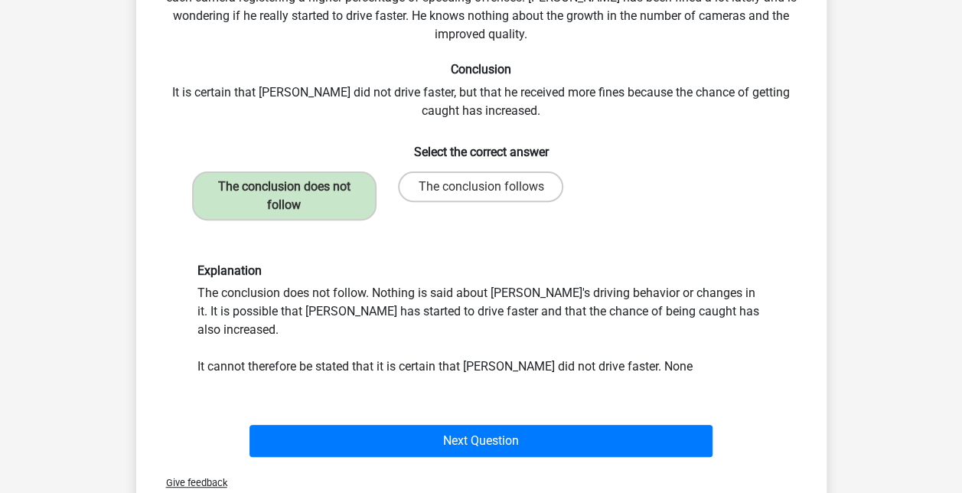
scroll to position [300, 0]
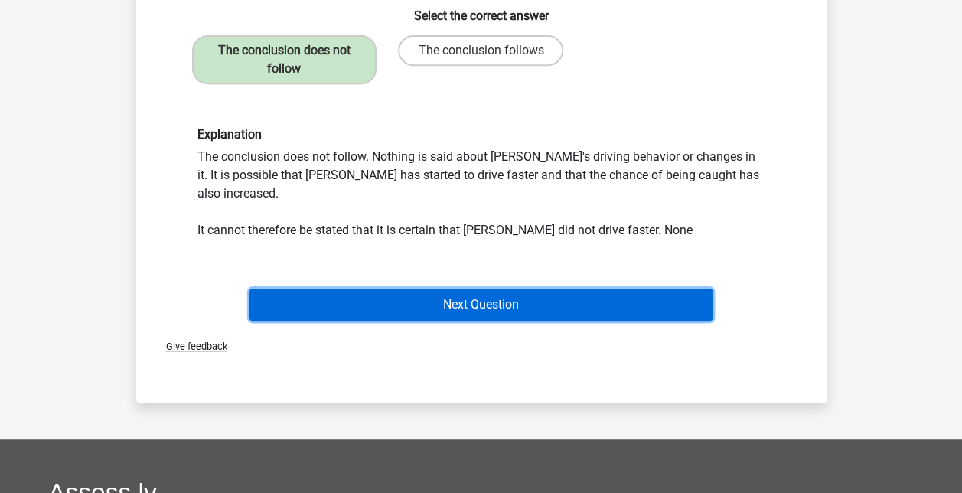
click at [491, 288] on button "Next Question" at bounding box center [480, 304] width 463 height 32
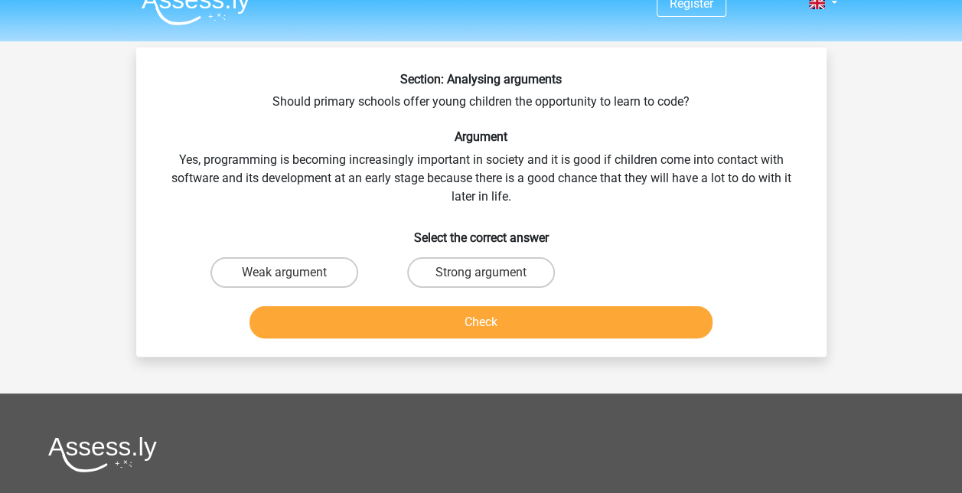
scroll to position [0, 0]
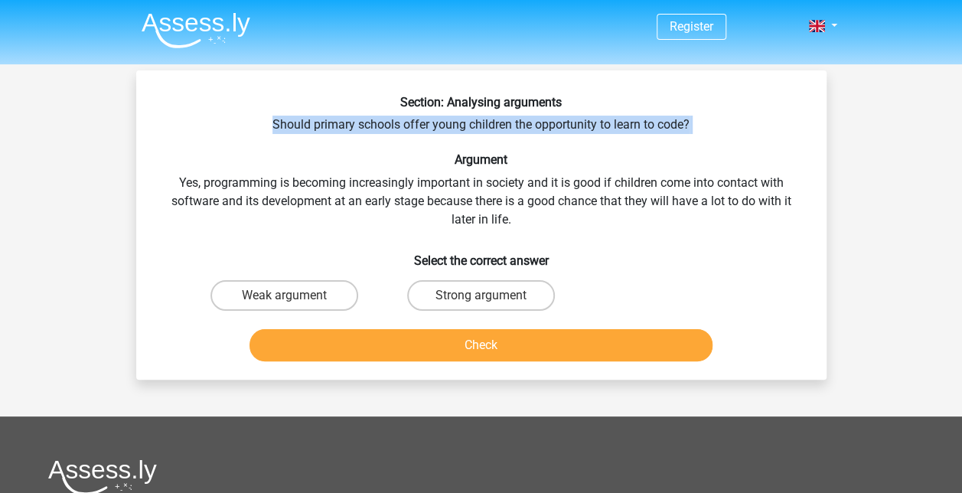
drag, startPoint x: 271, startPoint y: 122, endPoint x: 699, endPoint y: 135, distance: 428.6
click at [699, 135] on div "Section: Analysing arguments Should primary schools offer young children the op…" at bounding box center [481, 231] width 678 height 272
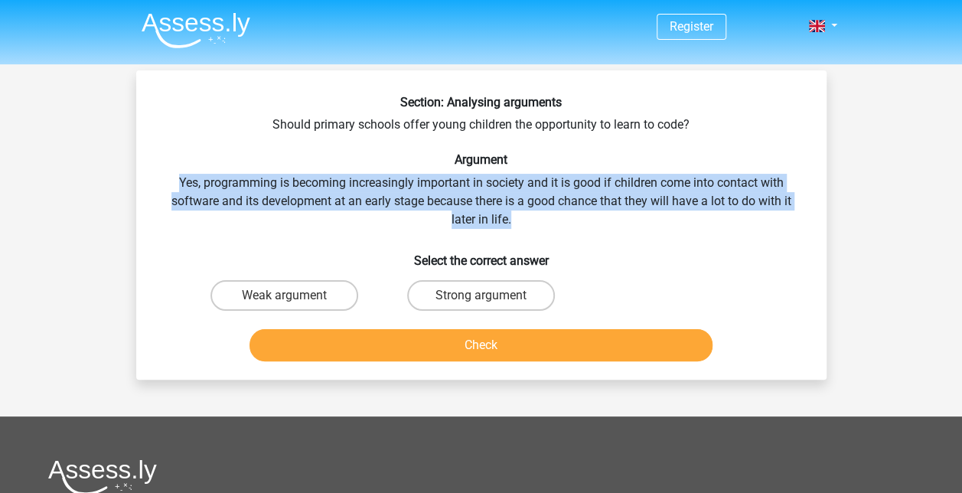
drag, startPoint x: 173, startPoint y: 178, endPoint x: 536, endPoint y: 219, distance: 364.9
click at [536, 219] on div "Section: Analysing arguments Should primary schools offer young children the op…" at bounding box center [481, 231] width 678 height 272
drag, startPoint x: 536, startPoint y: 219, endPoint x: 427, endPoint y: 291, distance: 130.3
click at [427, 291] on label "Strong argument" at bounding box center [481, 295] width 148 height 31
click at [480, 295] on input "Strong argument" at bounding box center [485, 300] width 10 height 10
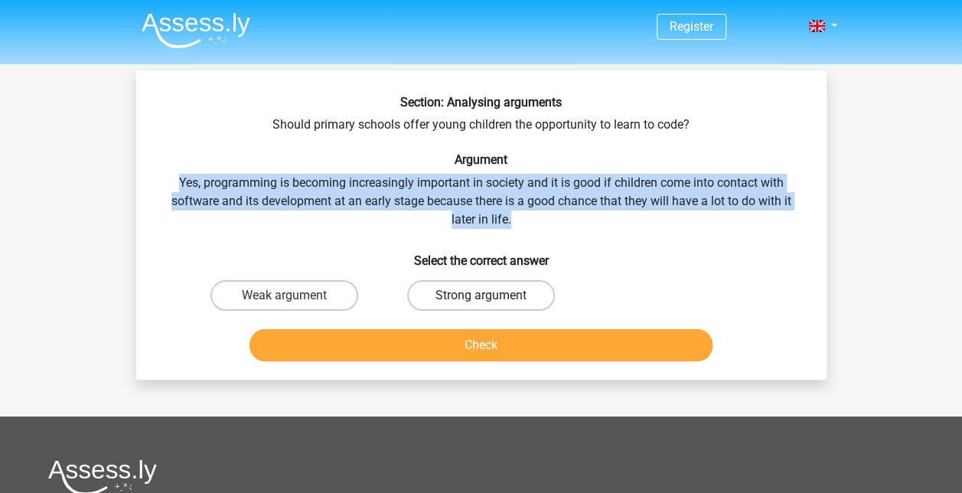
radio input "true"
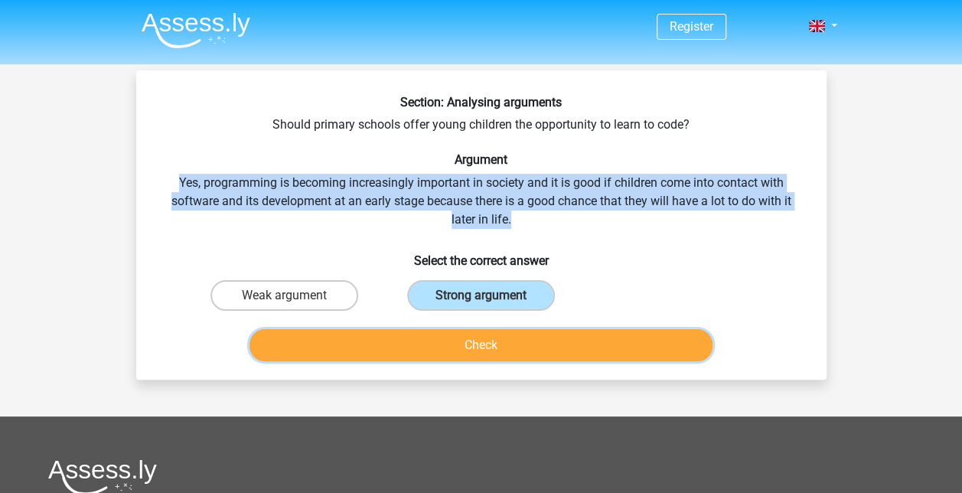
click at [484, 349] on button "Check" at bounding box center [480, 345] width 463 height 32
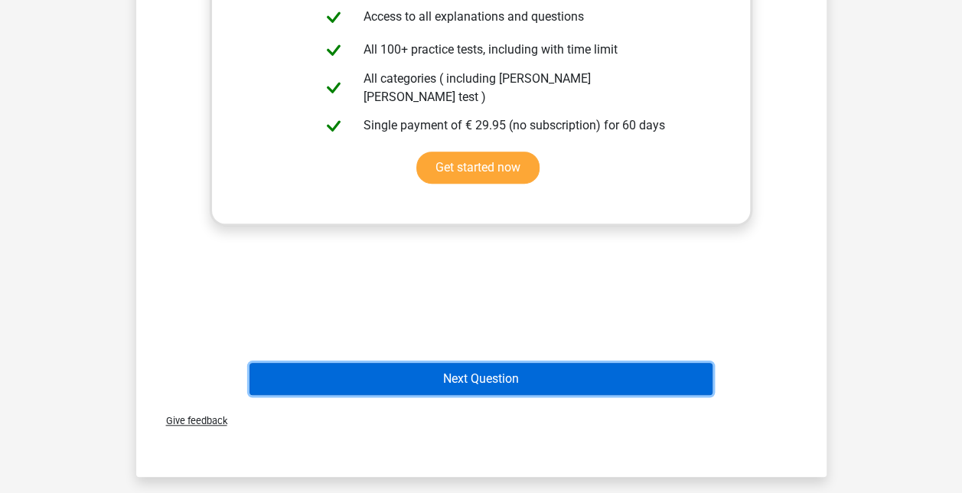
click at [485, 379] on button "Next Question" at bounding box center [480, 379] width 463 height 32
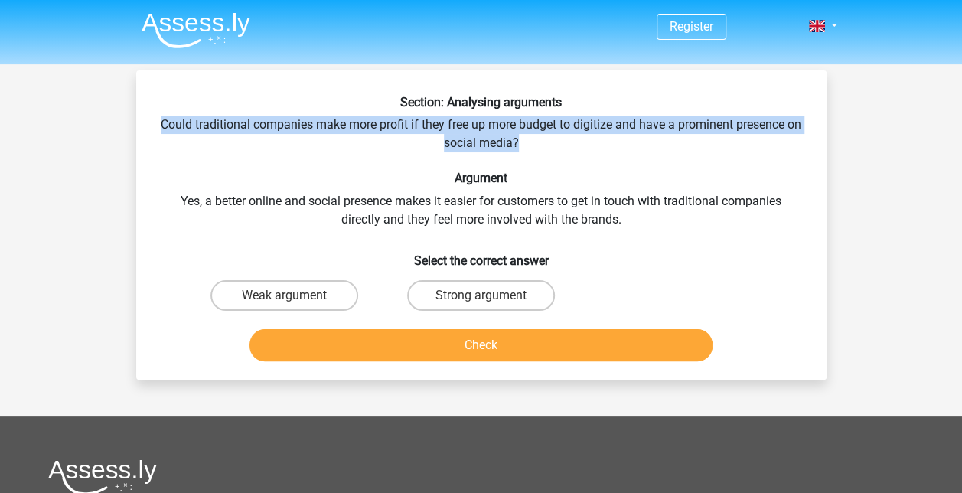
drag, startPoint x: 155, startPoint y: 111, endPoint x: 534, endPoint y: 143, distance: 380.8
click at [534, 143] on div "Section: Analysing arguments Could traditional companies make more profit if th…" at bounding box center [481, 231] width 678 height 272
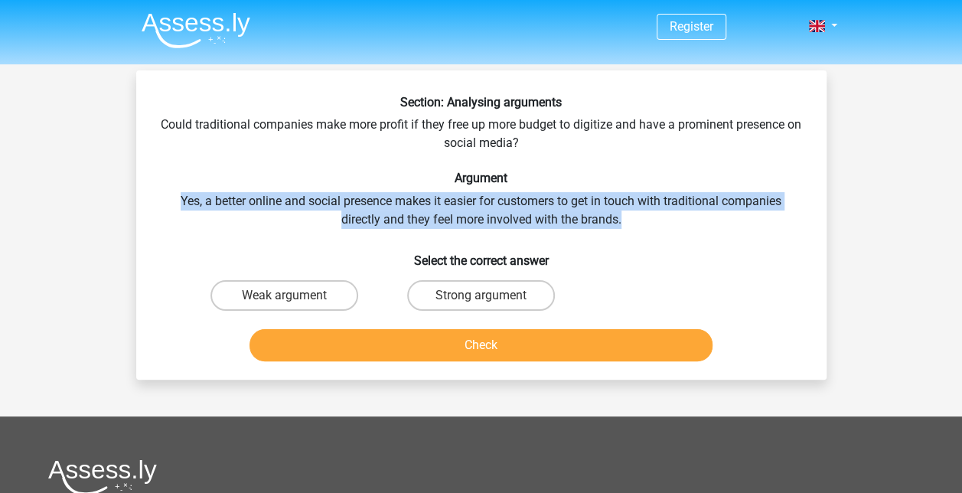
drag, startPoint x: 171, startPoint y: 201, endPoint x: 639, endPoint y: 220, distance: 468.6
click at [639, 220] on div "Section: Analysing arguments Could traditional companies make more profit if th…" at bounding box center [481, 231] width 678 height 272
click at [243, 301] on label "Weak argument" at bounding box center [284, 295] width 148 height 31
click at [284, 301] on input "Weak argument" at bounding box center [289, 300] width 10 height 10
radio input "true"
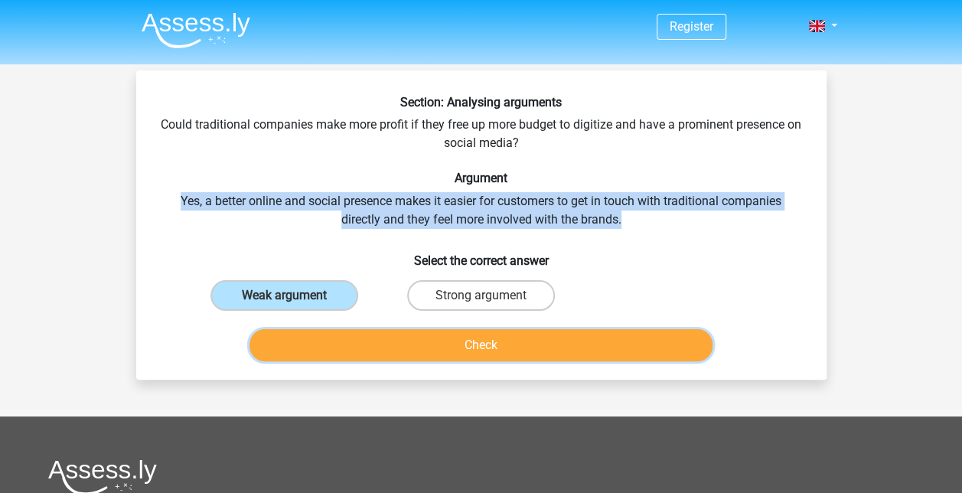
click at [459, 355] on button "Check" at bounding box center [480, 345] width 463 height 32
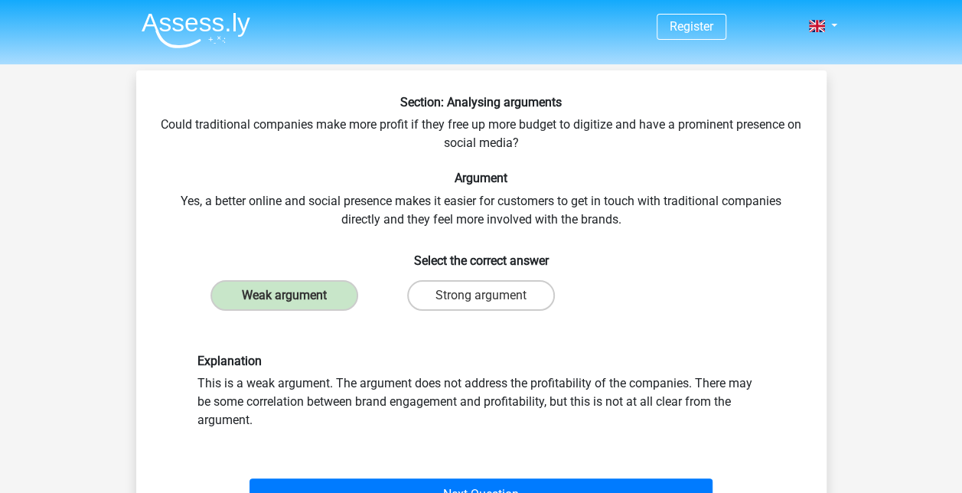
scroll to position [153, 0]
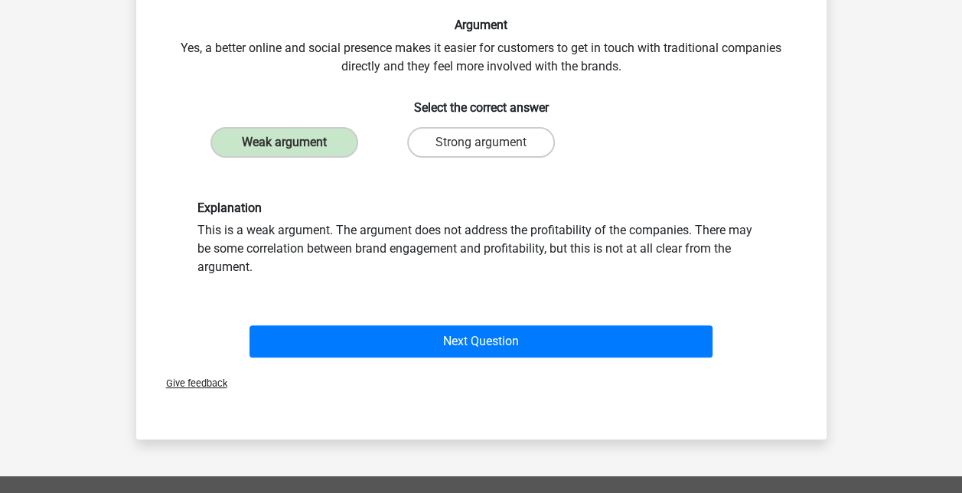
drag, startPoint x: 379, startPoint y: 272, endPoint x: 255, endPoint y: 222, distance: 134.5
click at [255, 222] on div "Explanation This is a weak argument. The argument does not address the profitab…" at bounding box center [481, 238] width 591 height 76
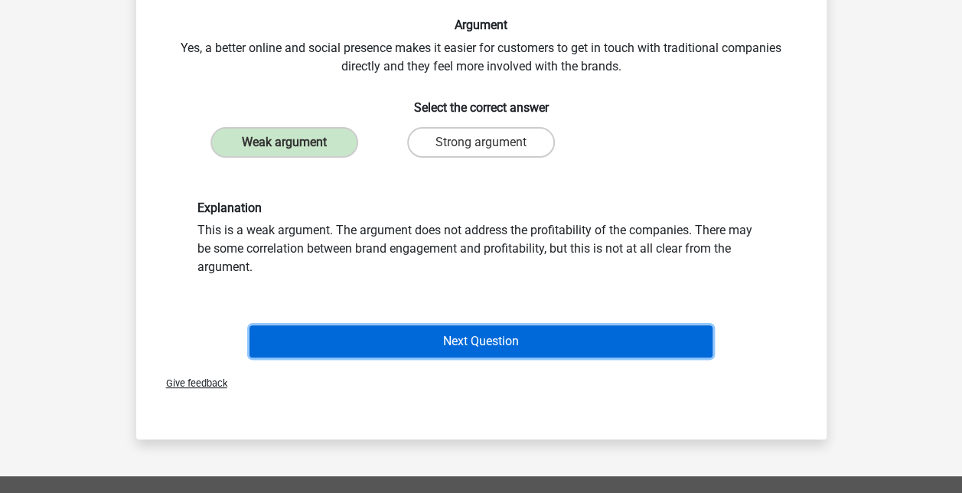
click at [458, 340] on button "Next Question" at bounding box center [480, 341] width 463 height 32
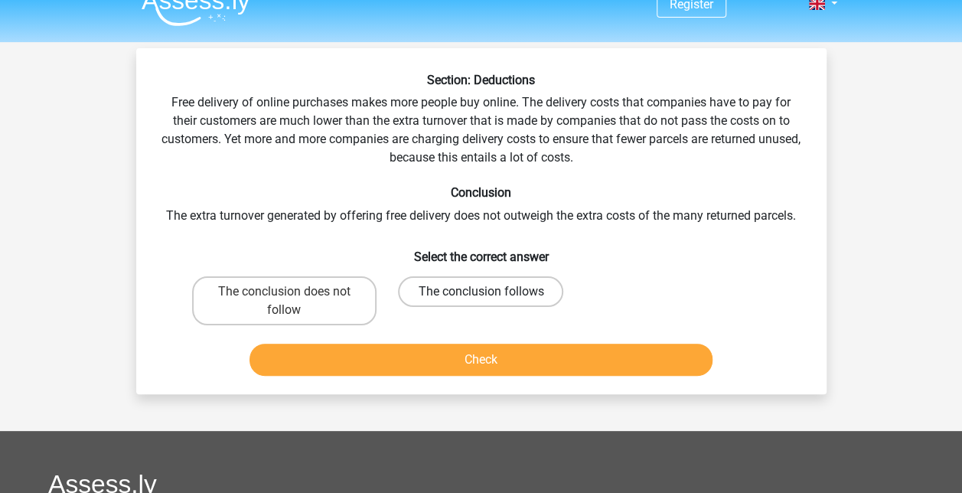
scroll to position [0, 0]
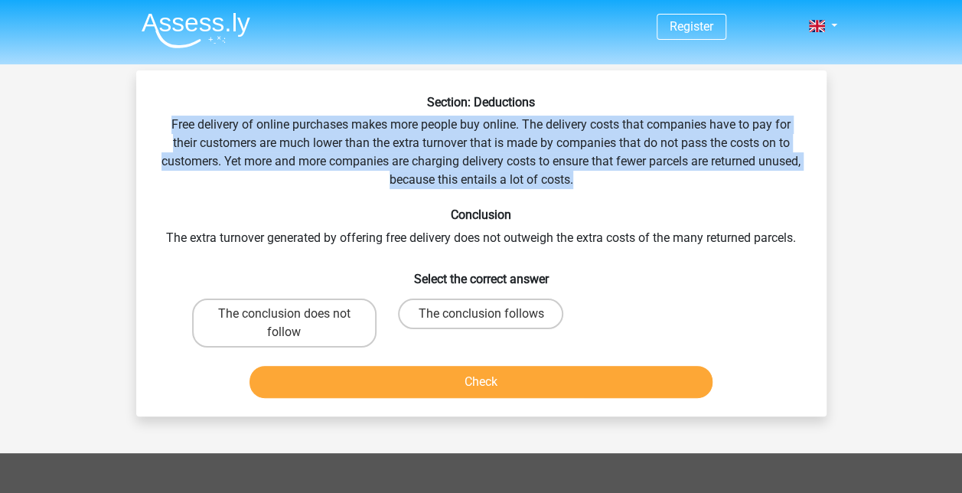
drag, startPoint x: 167, startPoint y: 121, endPoint x: 605, endPoint y: 182, distance: 442.6
click at [605, 182] on div "Section: Deductions Free delivery of online purchases makes more people buy onl…" at bounding box center [481, 249] width 678 height 309
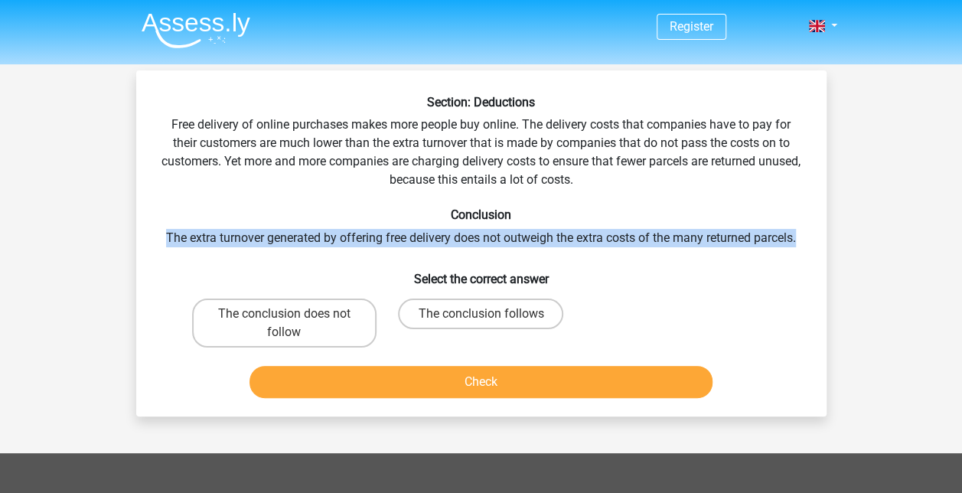
drag, startPoint x: 147, startPoint y: 232, endPoint x: 820, endPoint y: 237, distance: 673.3
click at [820, 237] on div "Section: Deductions Free delivery of online purchases makes more people buy onl…" at bounding box center [481, 243] width 690 height 346
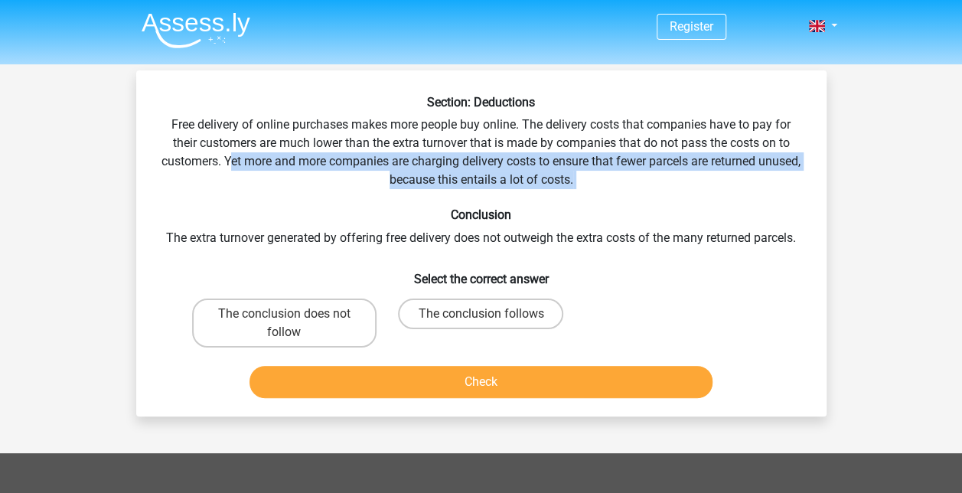
drag, startPoint x: 252, startPoint y: 158, endPoint x: 559, endPoint y: 191, distance: 308.5
click at [559, 191] on div "Section: Deductions Free delivery of online purchases makes more people buy onl…" at bounding box center [481, 249] width 678 height 309
click at [246, 309] on label "The conclusion does not follow" at bounding box center [284, 322] width 184 height 49
click at [284, 314] on input "The conclusion does not follow" at bounding box center [289, 319] width 10 height 10
radio input "true"
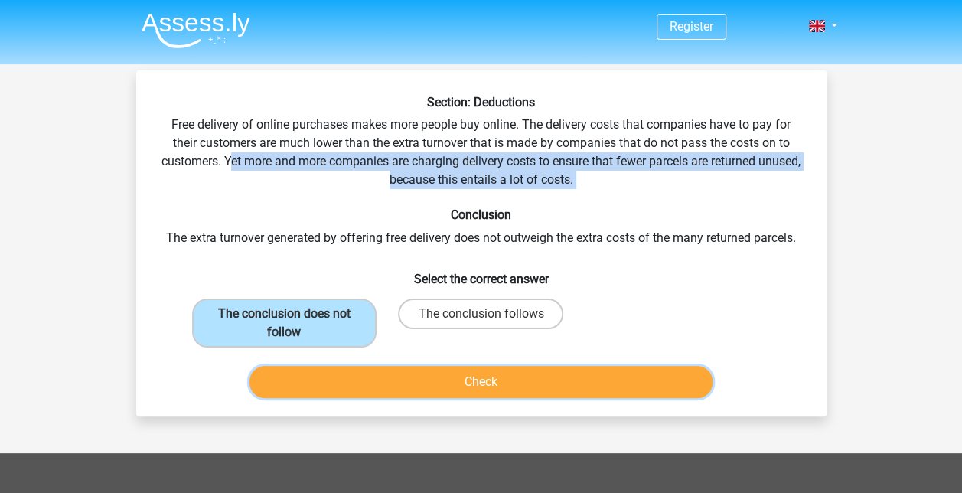
click at [441, 376] on button "Check" at bounding box center [480, 382] width 463 height 32
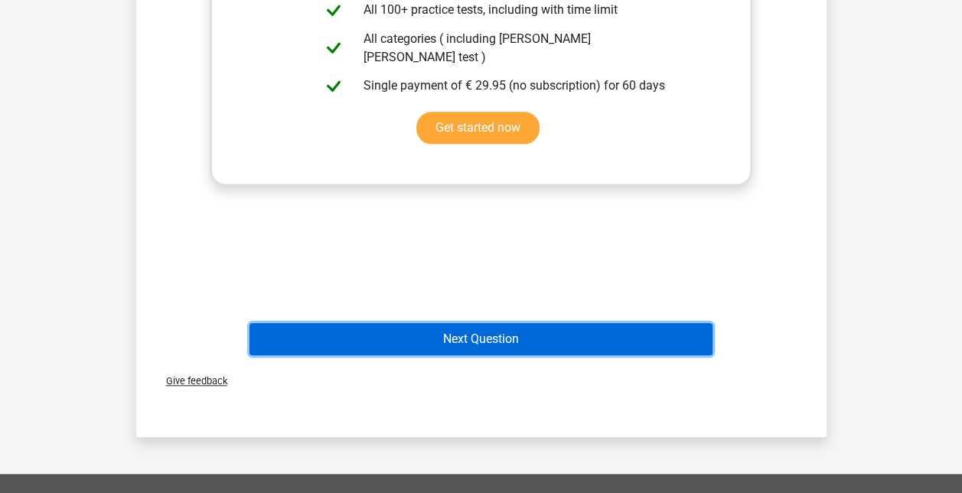
click at [480, 336] on button "Next Question" at bounding box center [480, 339] width 463 height 32
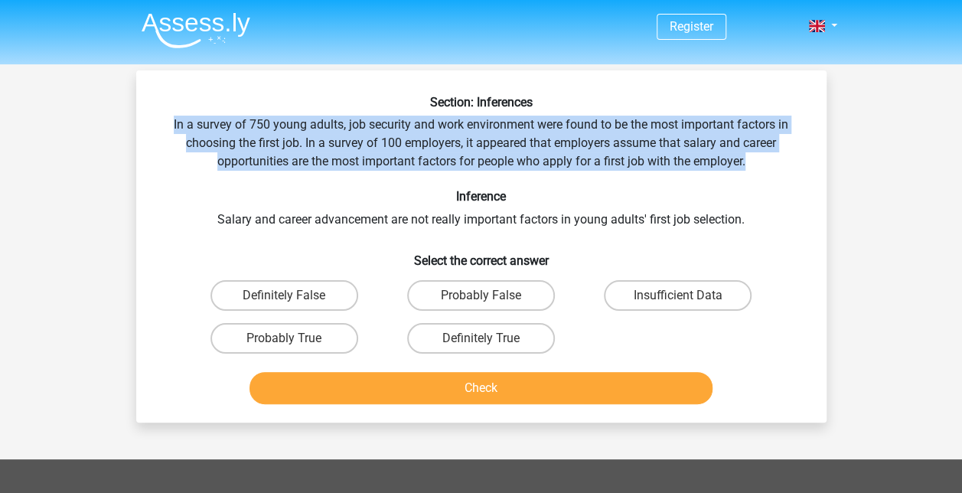
drag, startPoint x: 166, startPoint y: 119, endPoint x: 756, endPoint y: 159, distance: 591.3
click at [756, 159] on div "Section: Inferences In a survey of 750 young adults, job security and work envi…" at bounding box center [481, 252] width 678 height 315
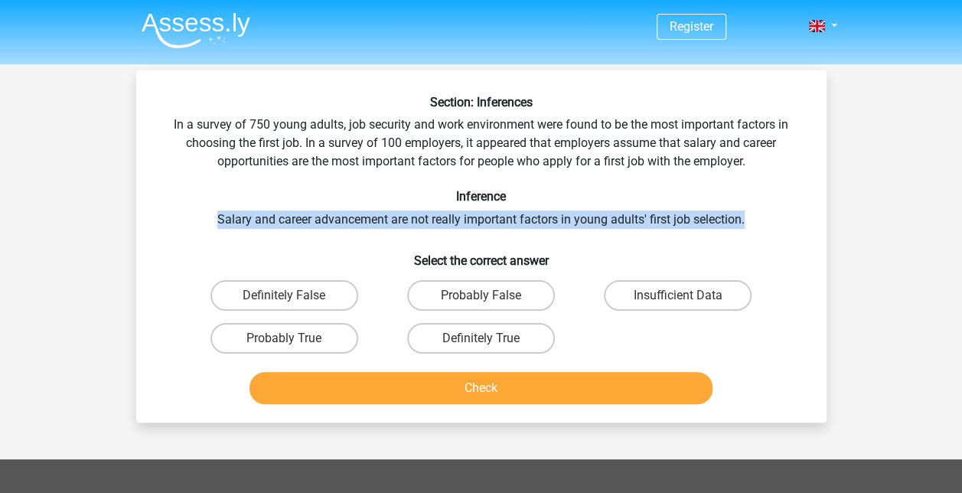
drag, startPoint x: 211, startPoint y: 225, endPoint x: 761, endPoint y: 219, distance: 549.4
click at [761, 219] on div "Section: Inferences In a survey of 750 young adults, job security and work envi…" at bounding box center [481, 252] width 678 height 315
click at [312, 340] on label "Probably True" at bounding box center [284, 338] width 148 height 31
click at [294, 340] on input "Probably True" at bounding box center [289, 343] width 10 height 10
radio input "true"
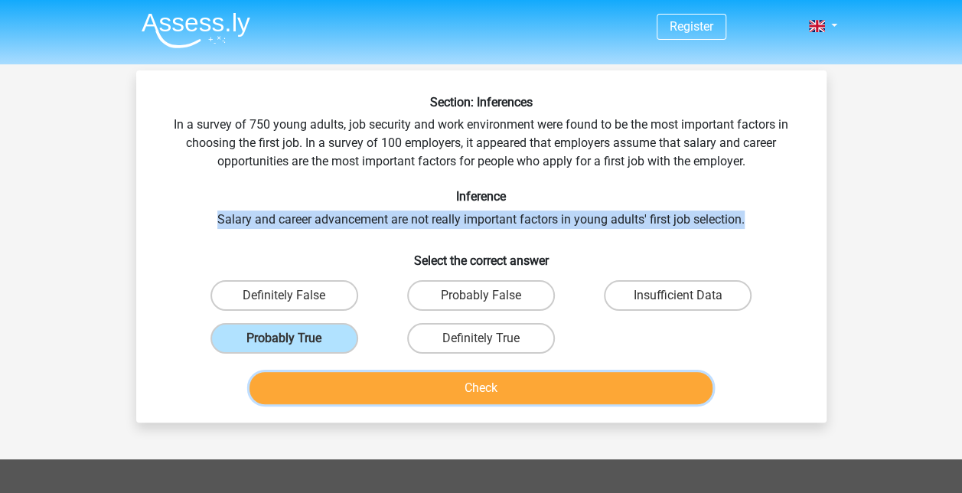
click at [441, 386] on button "Check" at bounding box center [480, 388] width 463 height 32
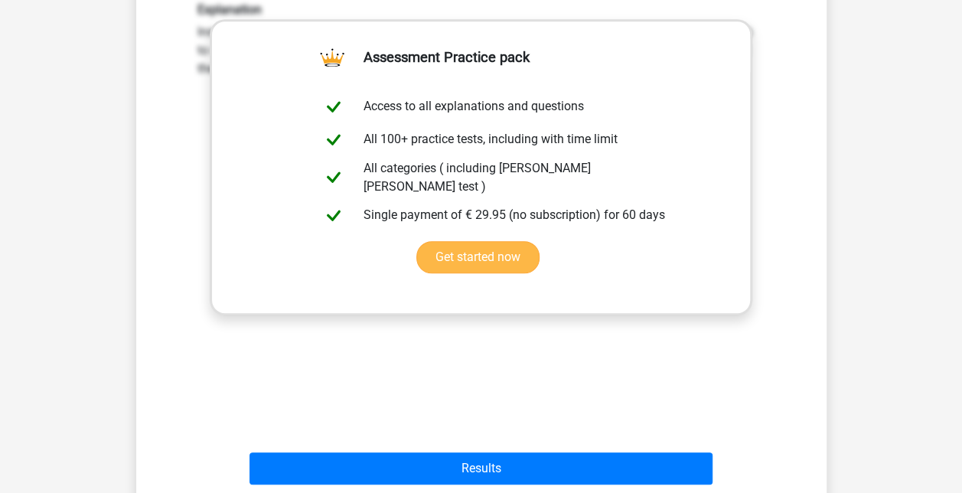
scroll to position [536, 0]
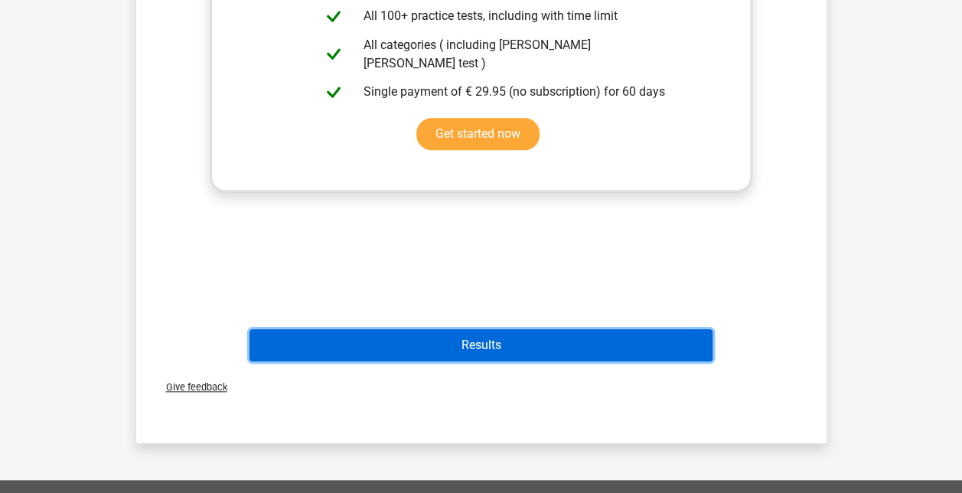
click at [506, 346] on button "Results" at bounding box center [480, 345] width 463 height 32
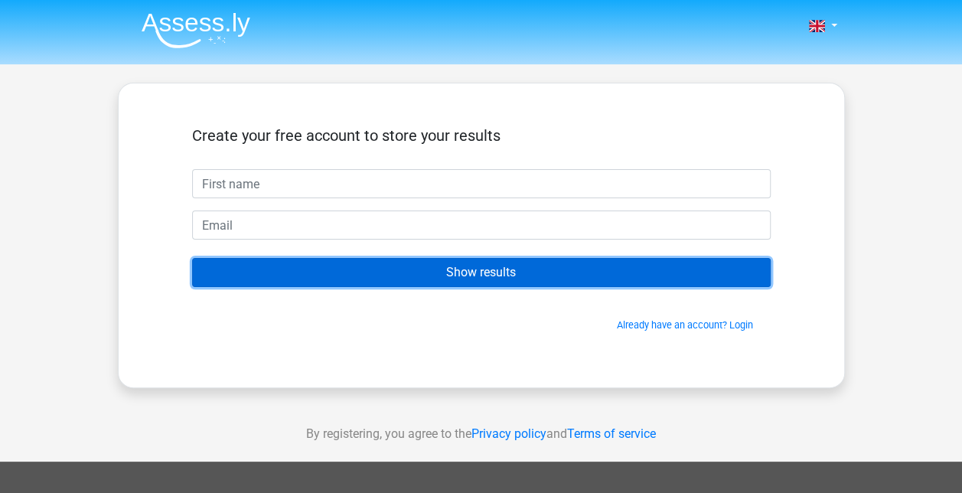
click at [396, 277] on input "Show results" at bounding box center [481, 272] width 578 height 29
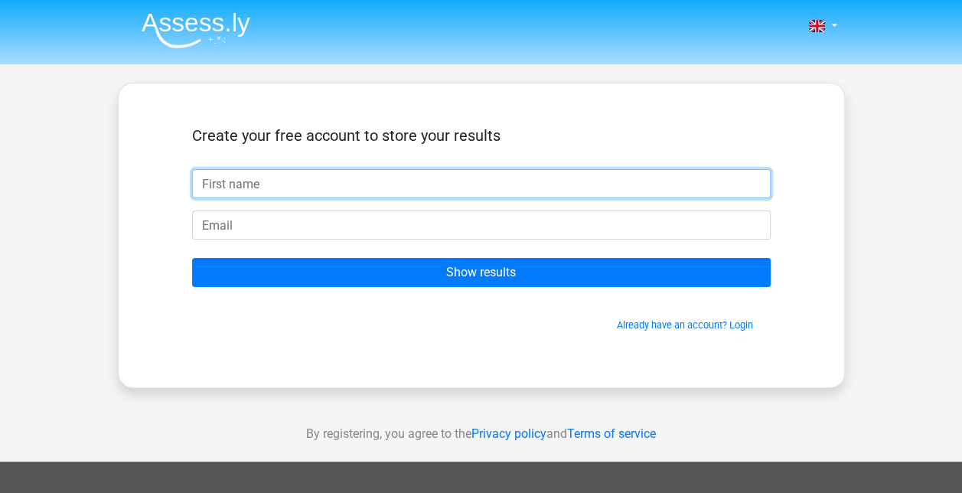
click at [291, 189] on input "text" at bounding box center [481, 183] width 578 height 29
type input "lin"
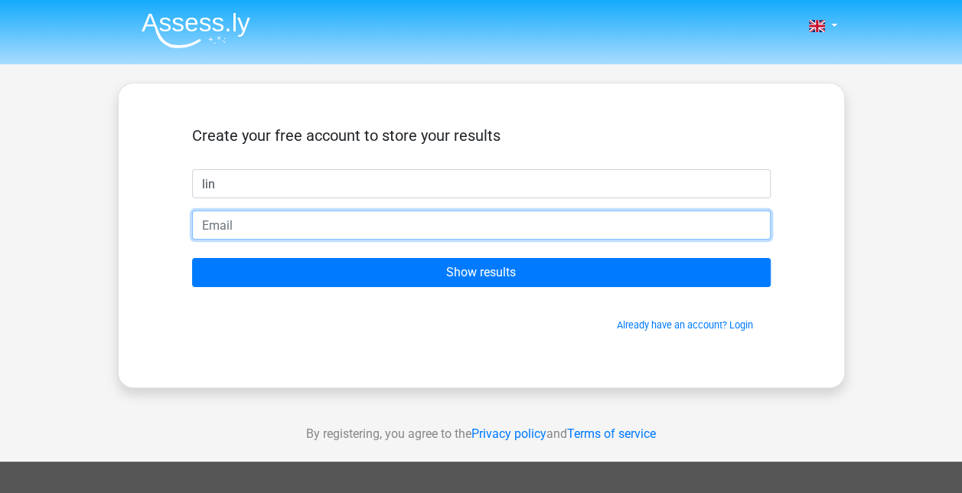
click at [259, 214] on input "email" at bounding box center [481, 224] width 578 height 29
type input "red_rainbow_2000@hotmail.com"
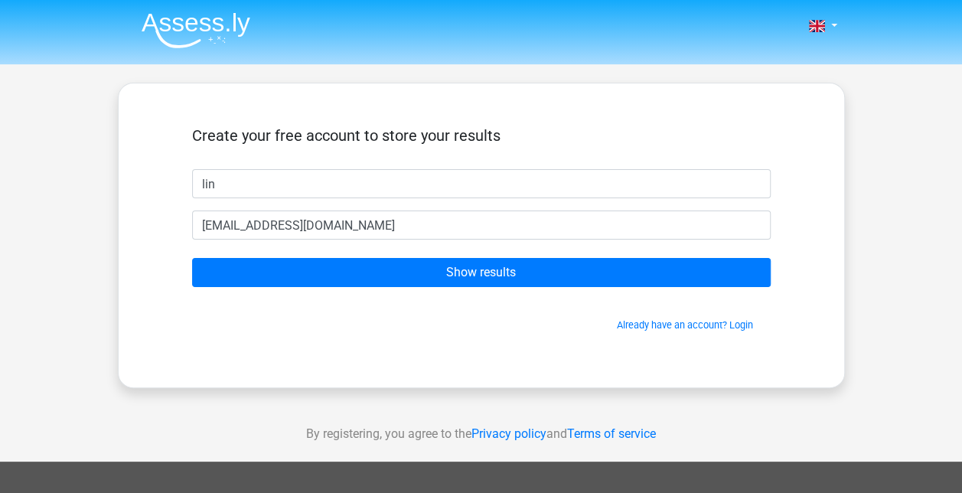
click at [253, 252] on form "Create your free account to store your results lin red_rainbow_2000@hotmail.com…" at bounding box center [481, 229] width 578 height 206
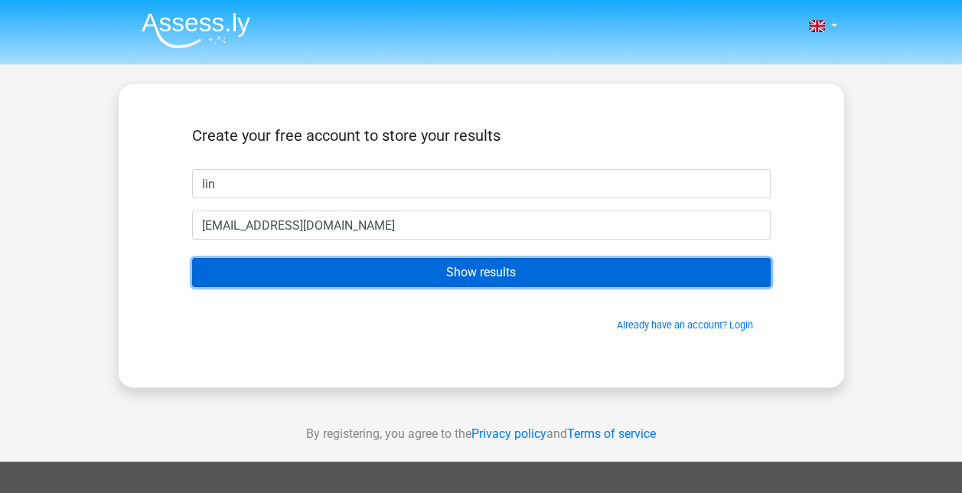
click at [263, 262] on input "Show results" at bounding box center [481, 272] width 578 height 29
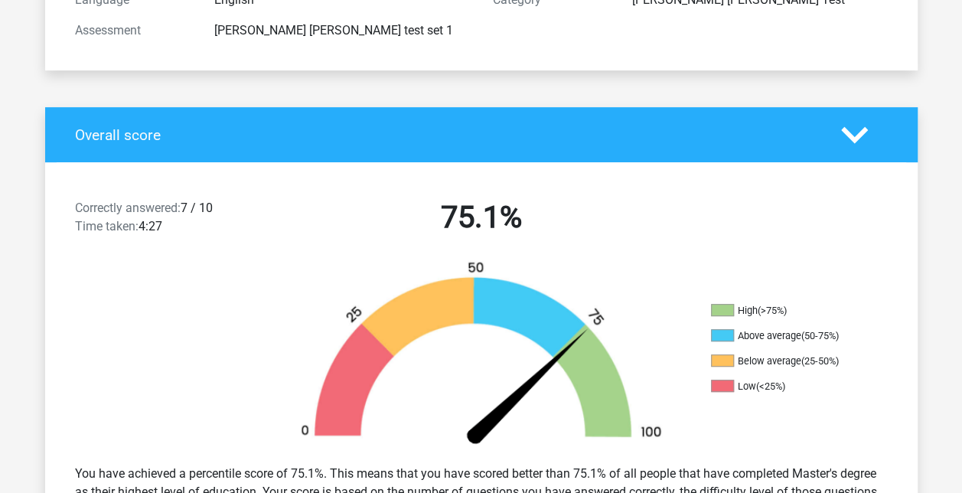
scroll to position [306, 0]
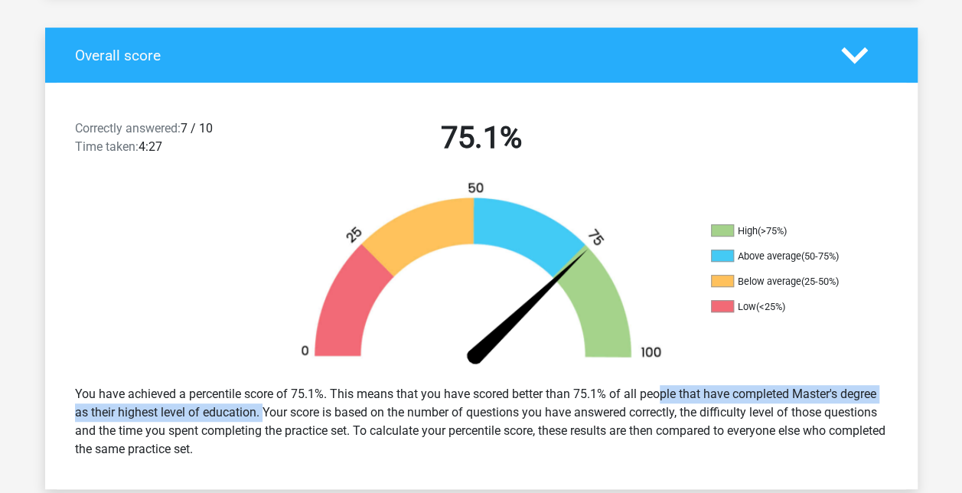
drag, startPoint x: 619, startPoint y: 395, endPoint x: 264, endPoint y: 409, distance: 355.3
click at [264, 409] on div "You have achieved a percentile score of 75.1%. This means that you have scored …" at bounding box center [481, 422] width 835 height 86
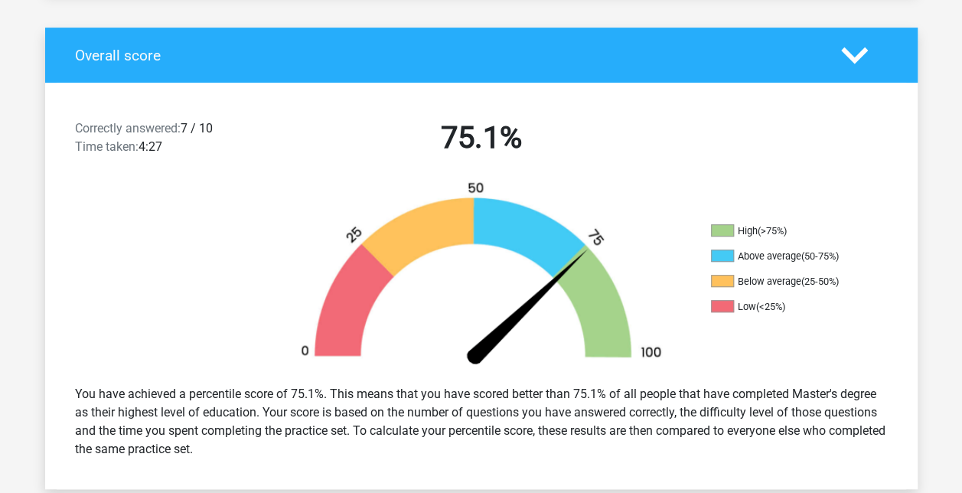
drag, startPoint x: 264, startPoint y: 409, endPoint x: 278, endPoint y: 448, distance: 40.9
click at [278, 448] on div "You have achieved a percentile score of 75.1%. This means that you have scored …" at bounding box center [481, 422] width 835 height 86
drag, startPoint x: 278, startPoint y: 442, endPoint x: 83, endPoint y: 401, distance: 199.4
click at [83, 401] on div "You have achieved a percentile score of 75.1%. This means that you have scored …" at bounding box center [481, 422] width 835 height 86
drag, startPoint x: 83, startPoint y: 401, endPoint x: 173, endPoint y: 427, distance: 94.0
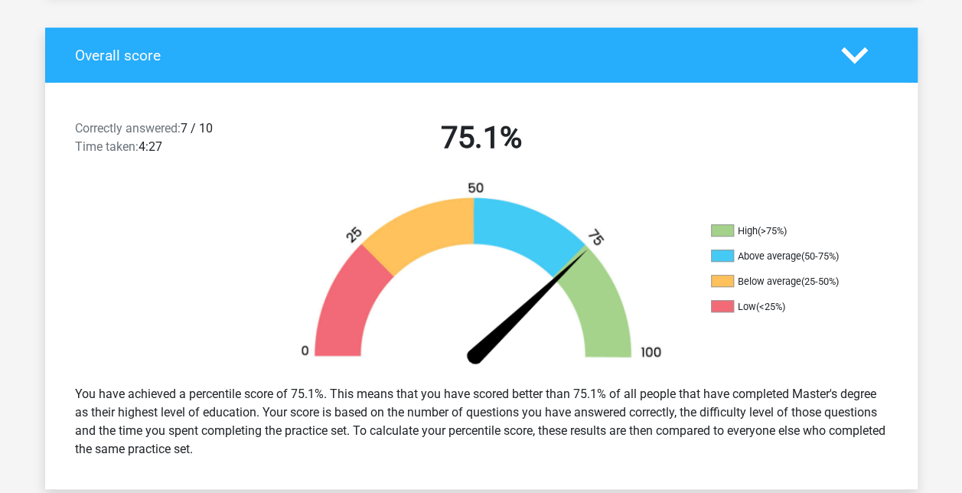
click at [167, 427] on div "You have achieved a percentile score of 75.1%. This means that you have scored …" at bounding box center [481, 422] width 835 height 86
drag, startPoint x: 181, startPoint y: 132, endPoint x: 232, endPoint y: 129, distance: 51.4
click at [232, 129] on div "Correctly answered: 7 / 10 Time taken: 4:27" at bounding box center [168, 140] width 209 height 43
drag, startPoint x: 232, startPoint y: 129, endPoint x: 297, endPoint y: 165, distance: 74.7
click at [297, 165] on div "Correctly answered: 7 / 10 Time taken: 4:27 75.1%" at bounding box center [481, 141] width 872 height 80
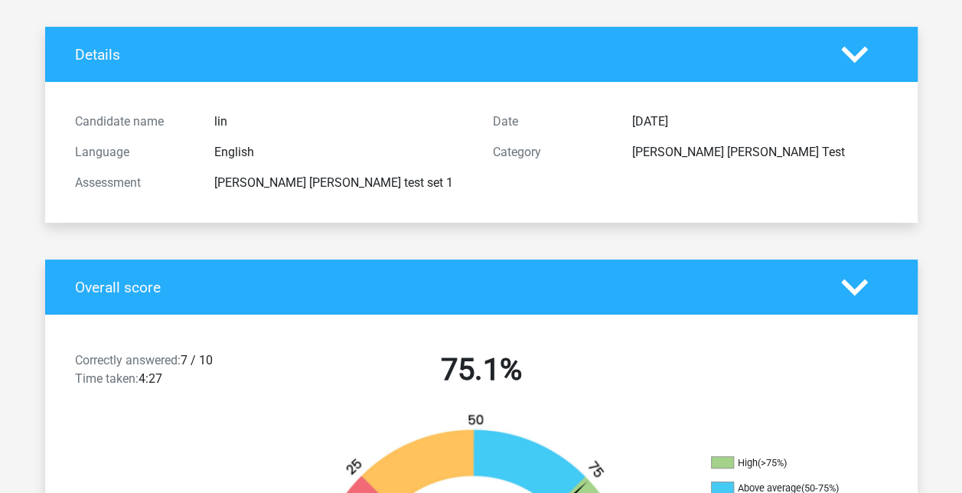
scroll to position [0, 0]
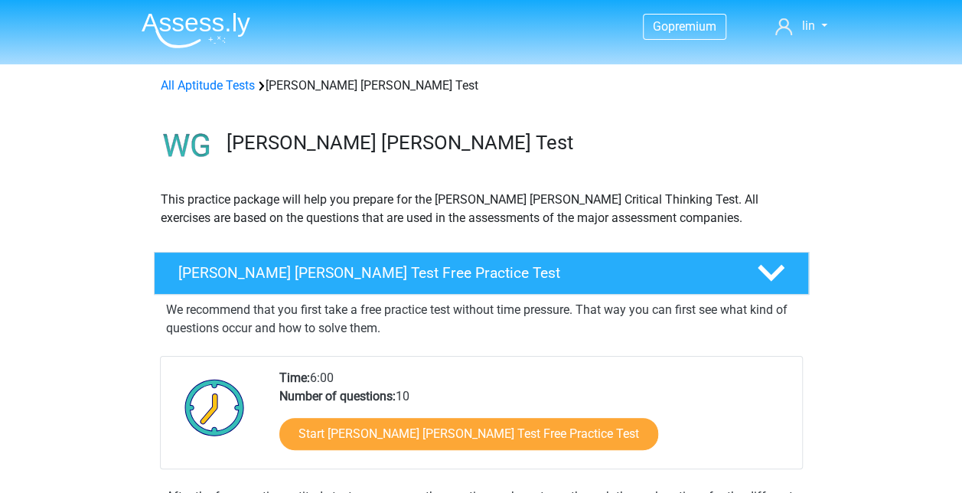
click at [731, 474] on div "We recommend that you first take a free practice test without time pressure. Th…" at bounding box center [481, 419] width 643 height 248
